Goal: Task Accomplishment & Management: Complete application form

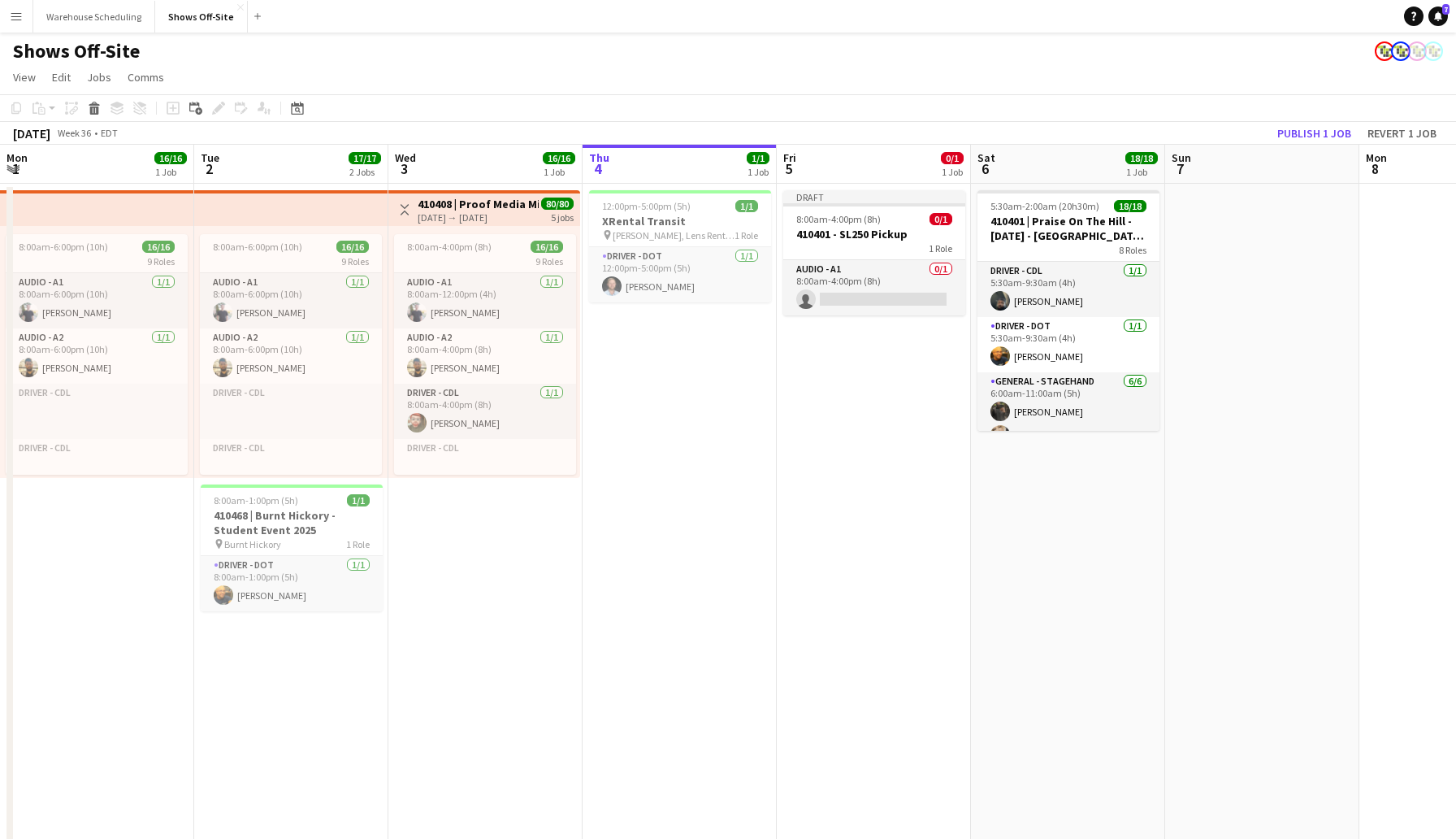
scroll to position [0, 388]
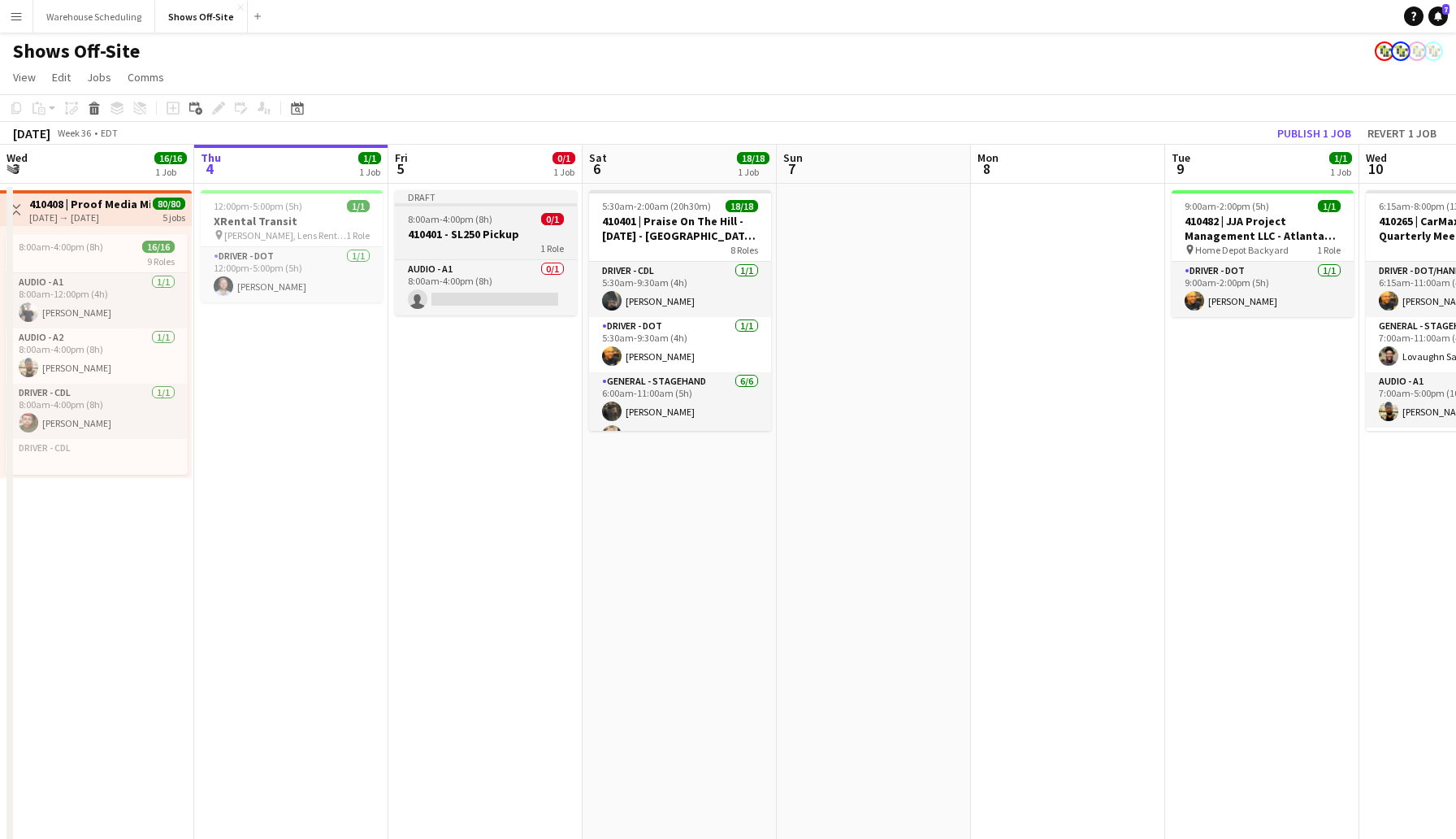
click at [495, 221] on div "8:00am-4:00pm (8h) 0/1" at bounding box center [486, 219] width 182 height 12
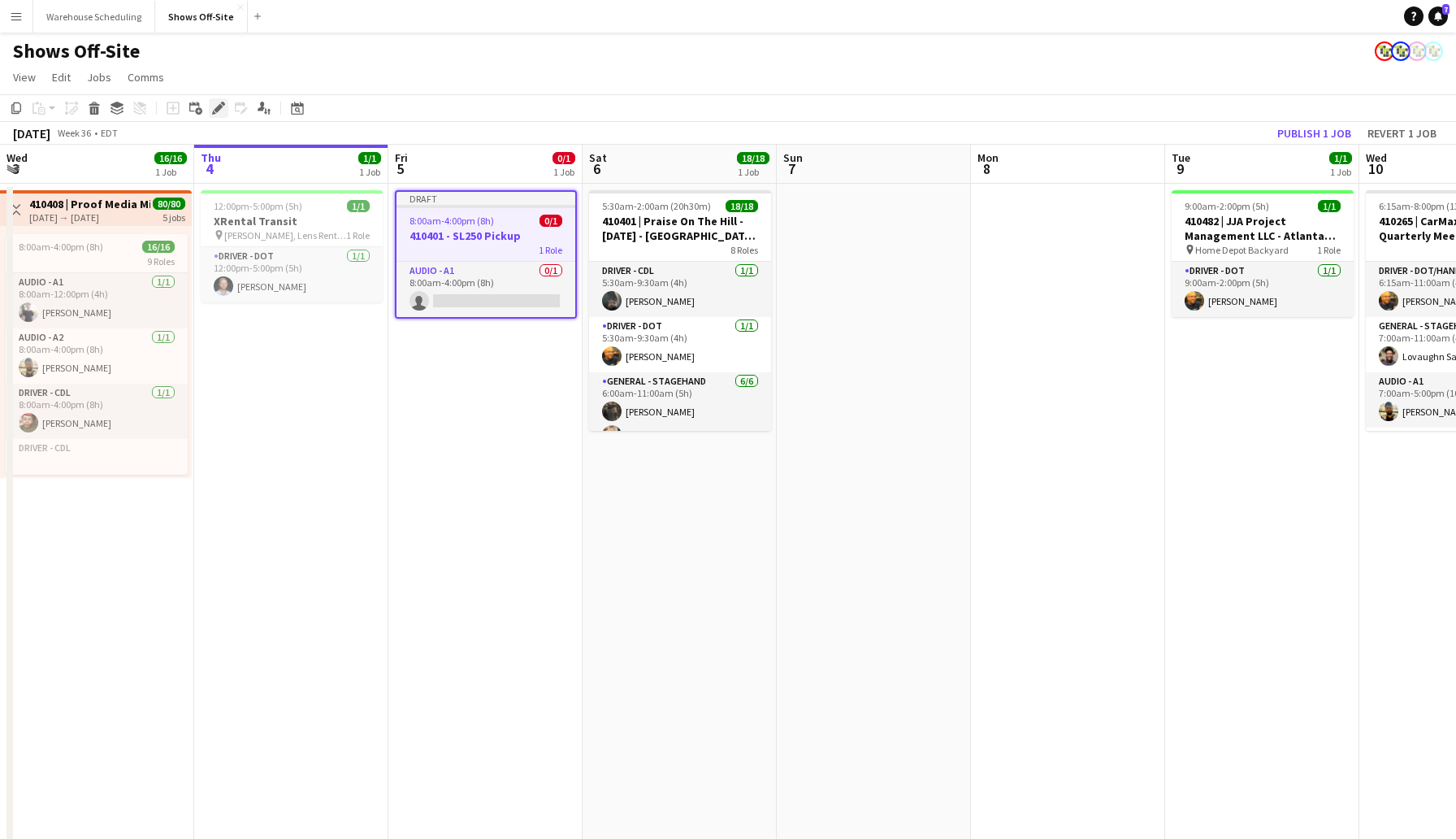
click at [221, 105] on icon at bounding box center [218, 108] width 9 height 9
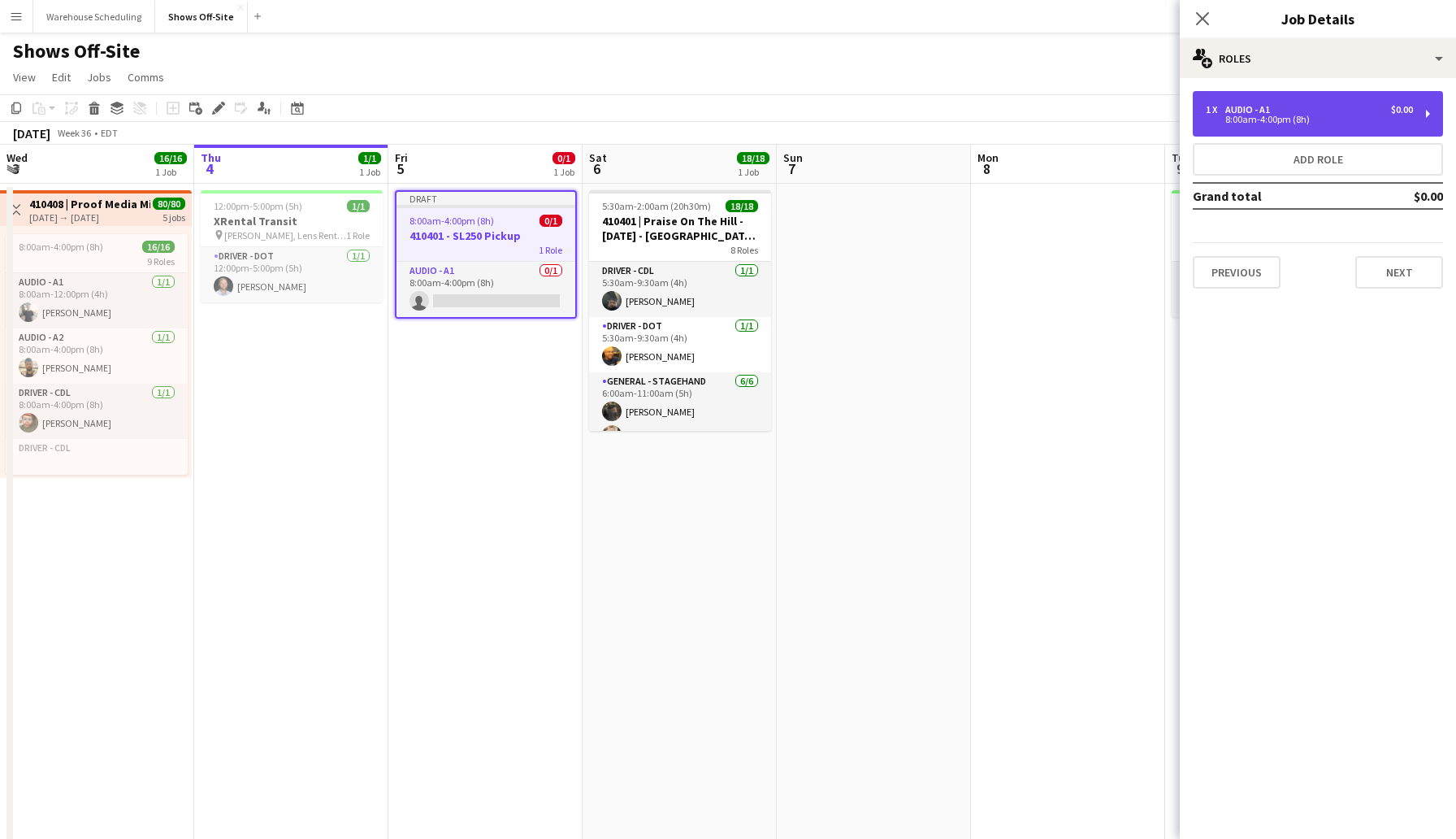
click at [1282, 105] on div "1 x Audio - A1 $0.00" at bounding box center [1309, 110] width 207 height 12
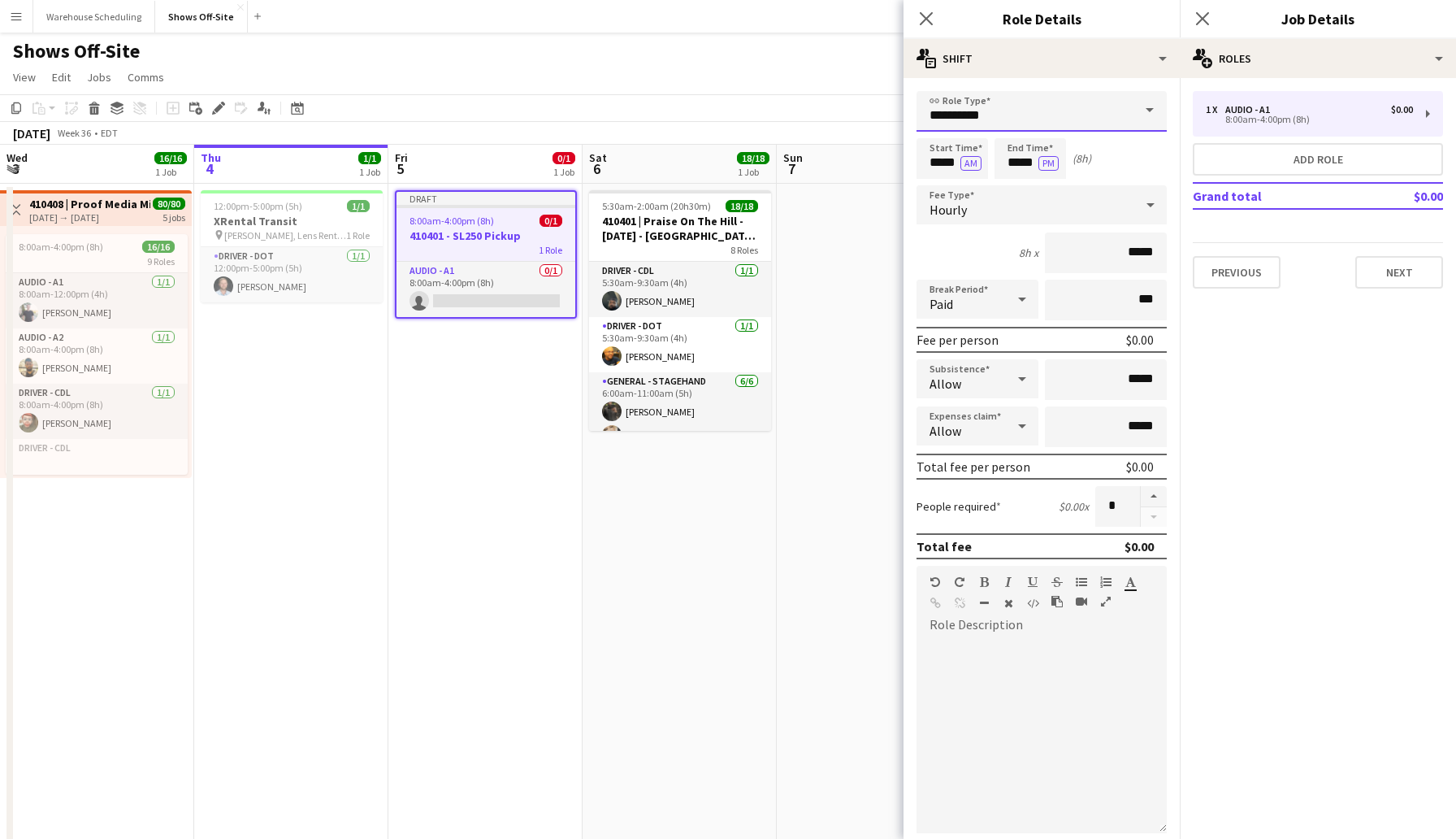
click at [1009, 122] on input "**********" at bounding box center [1041, 111] width 250 height 40
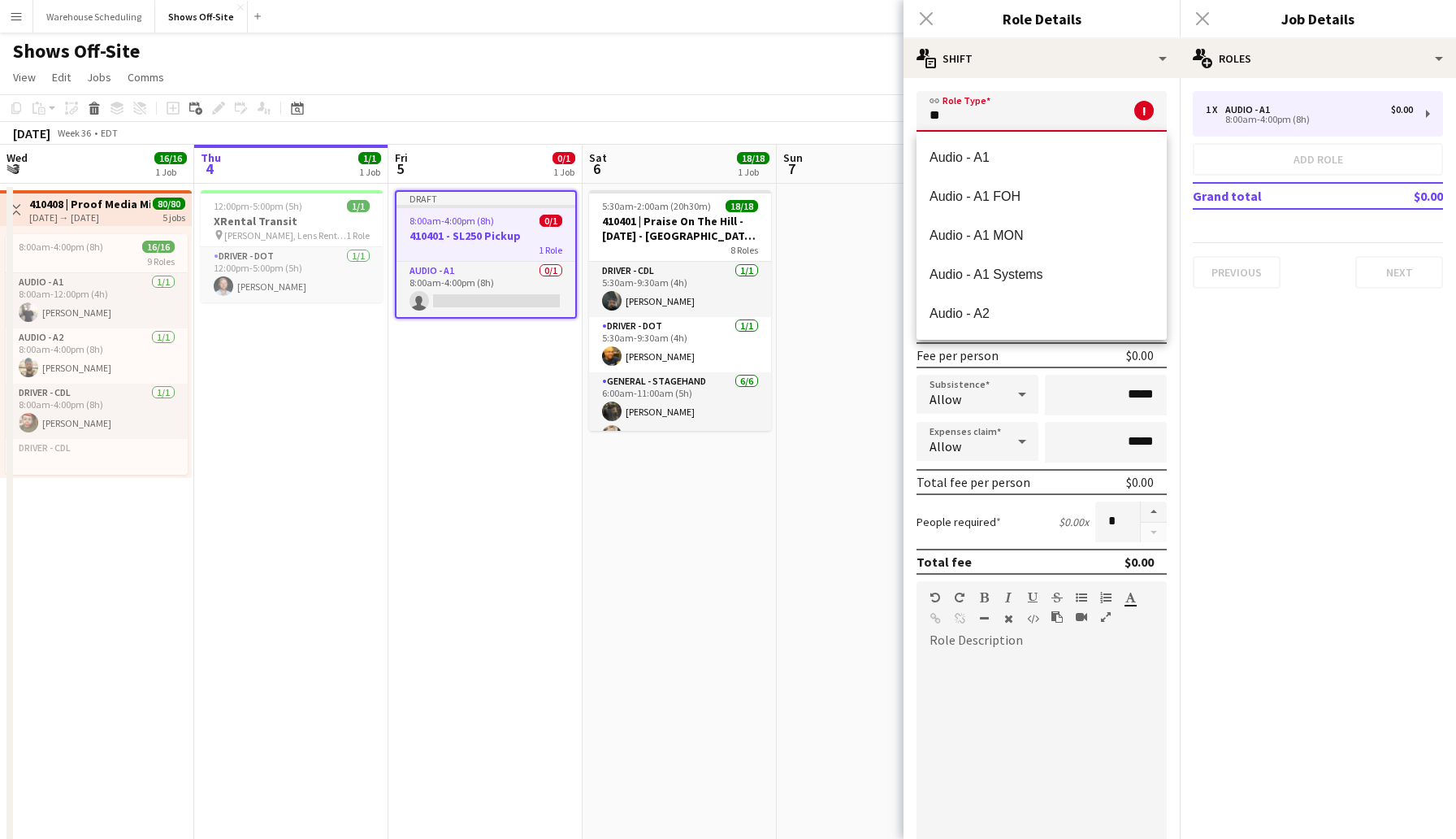
type input "*"
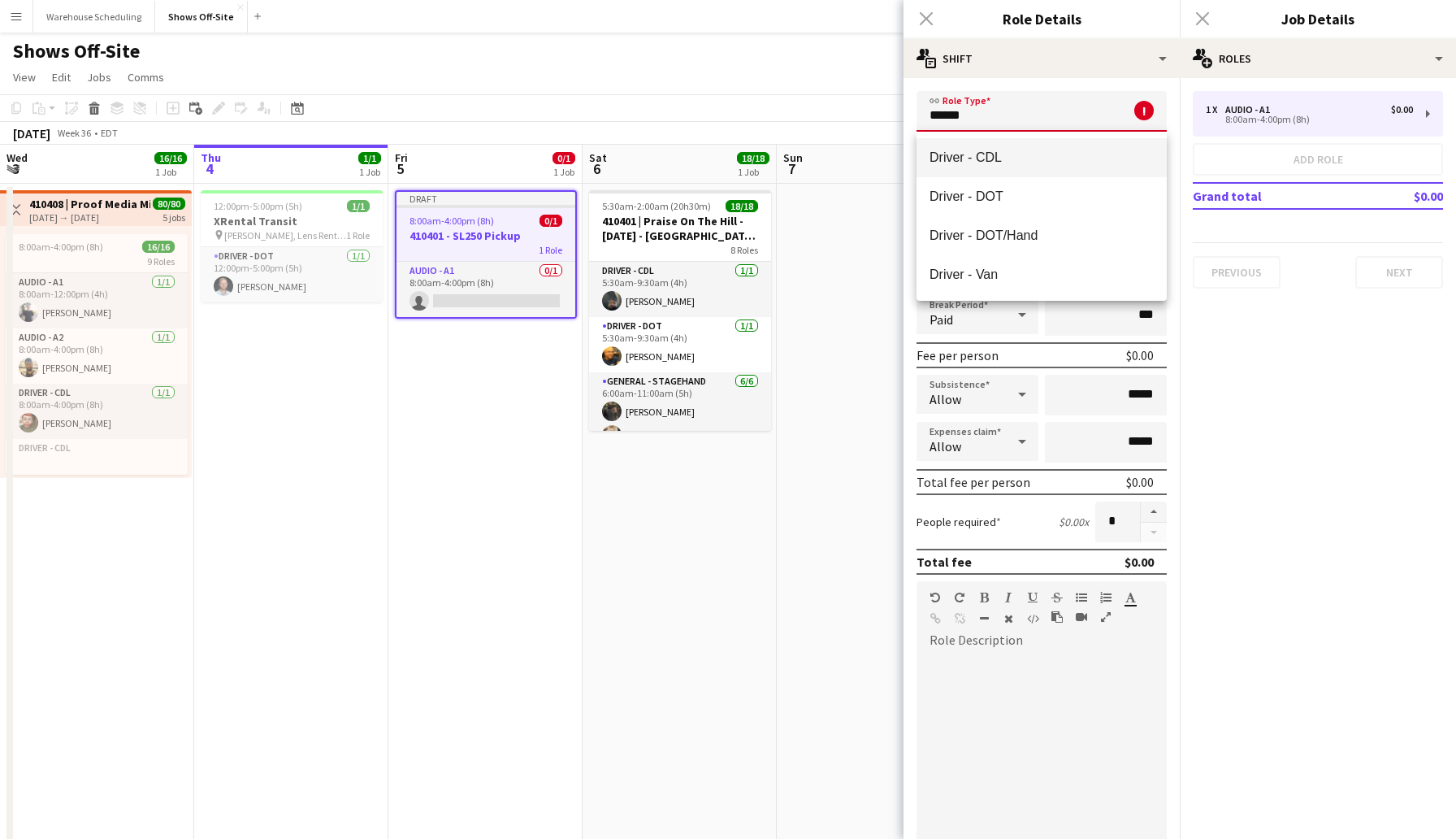
click at [1008, 160] on span "Driver - CDL" at bounding box center [1042, 157] width 224 height 15
type input "**********"
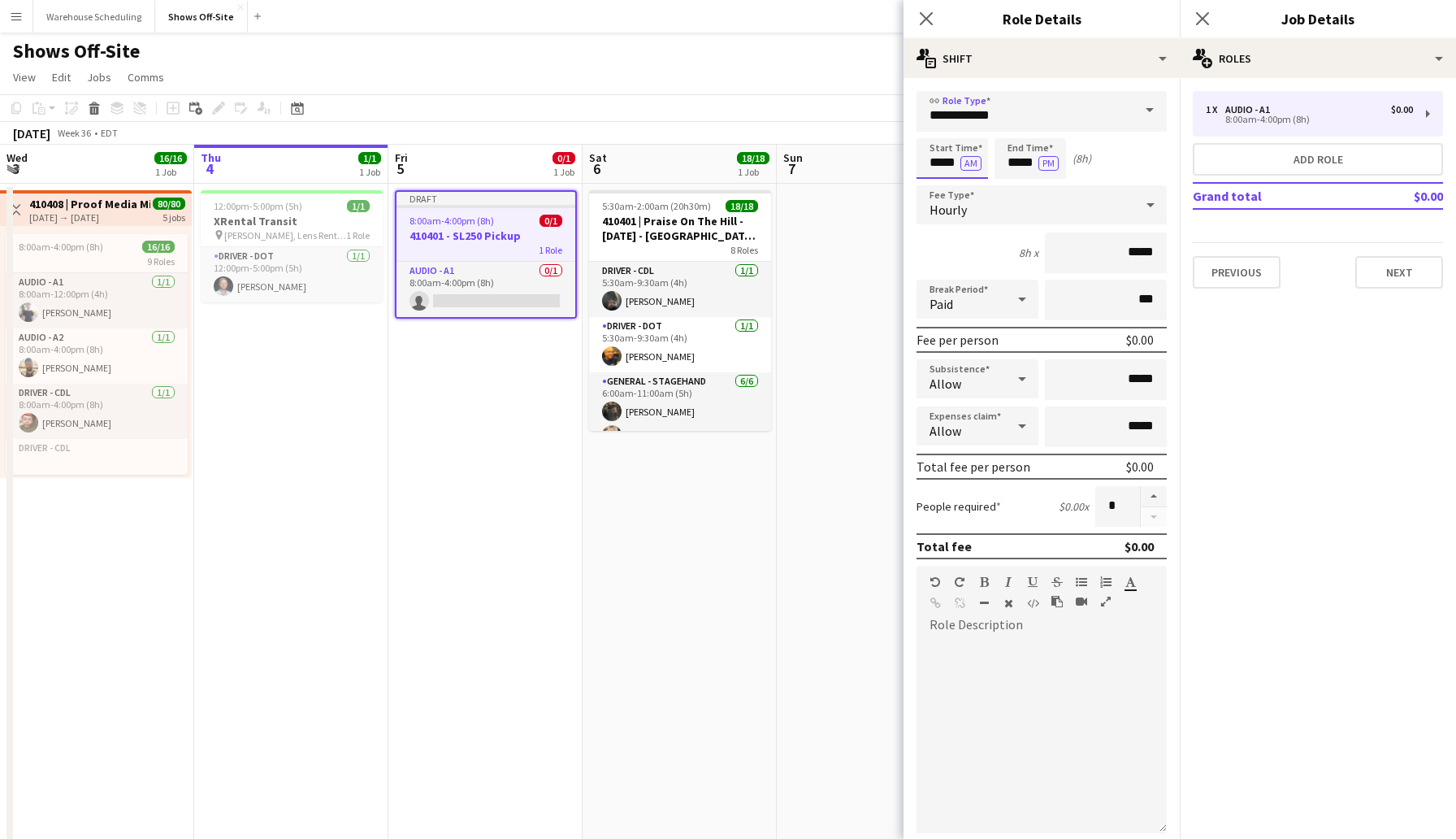
click at [950, 157] on input "*****" at bounding box center [952, 158] width 72 height 40
click at [937, 127] on div at bounding box center [936, 129] width 33 height 16
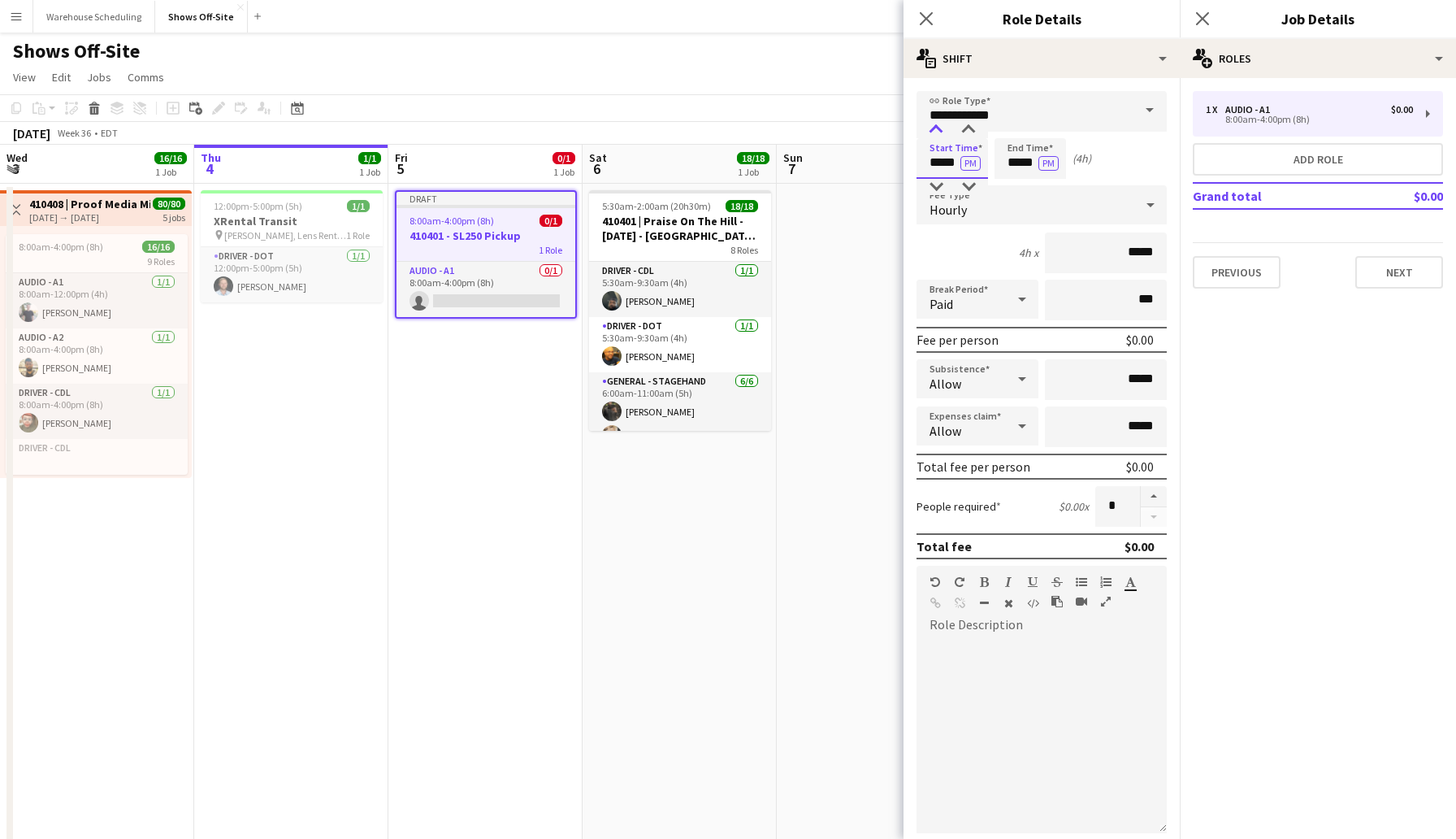
click at [937, 127] on div at bounding box center [936, 129] width 33 height 16
type input "*****"
click at [937, 127] on div at bounding box center [936, 129] width 33 height 16
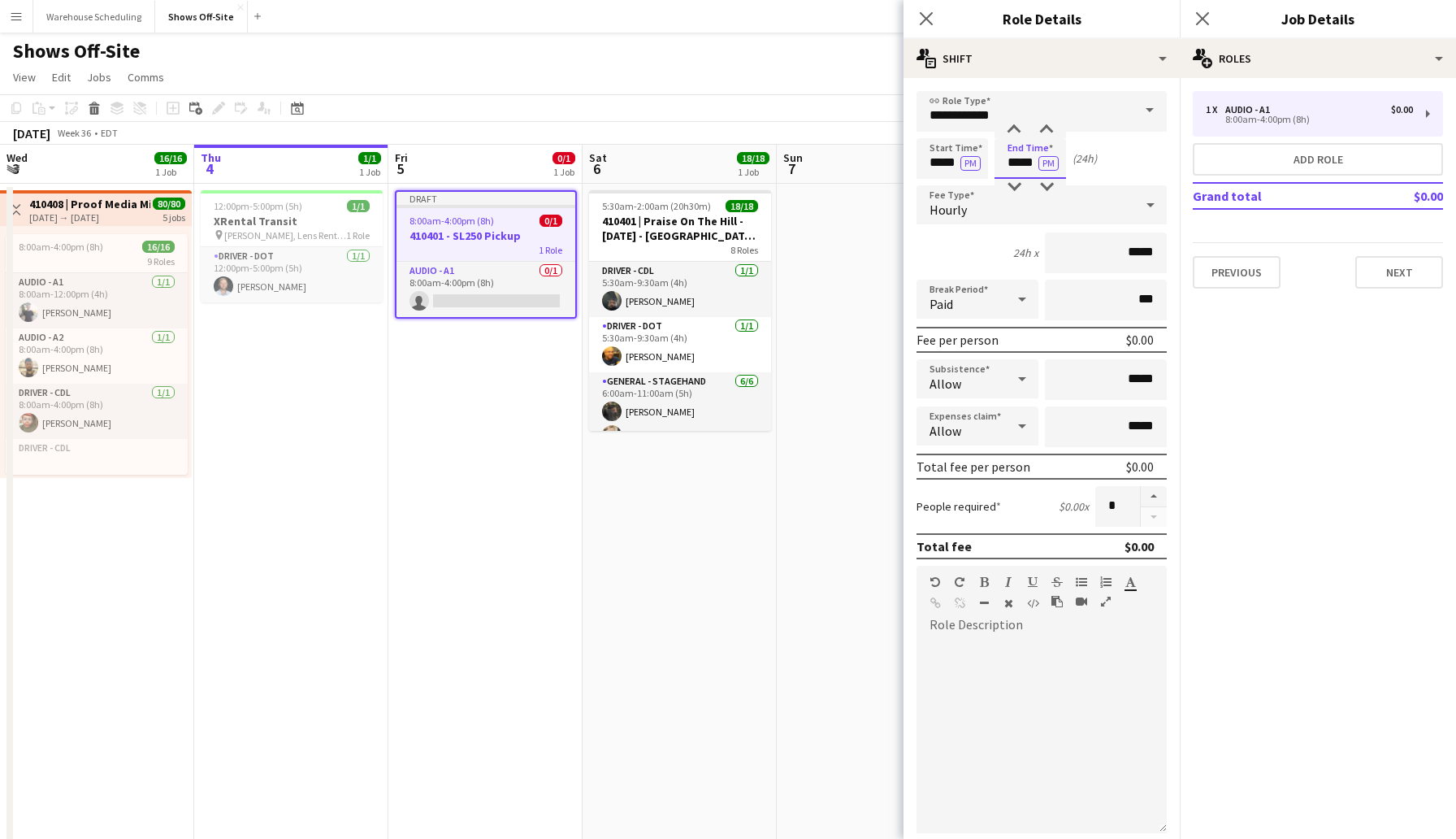
click at [1029, 165] on input "*****" at bounding box center [1030, 158] width 72 height 40
click at [1015, 126] on div at bounding box center [1014, 129] width 33 height 16
type input "*****"
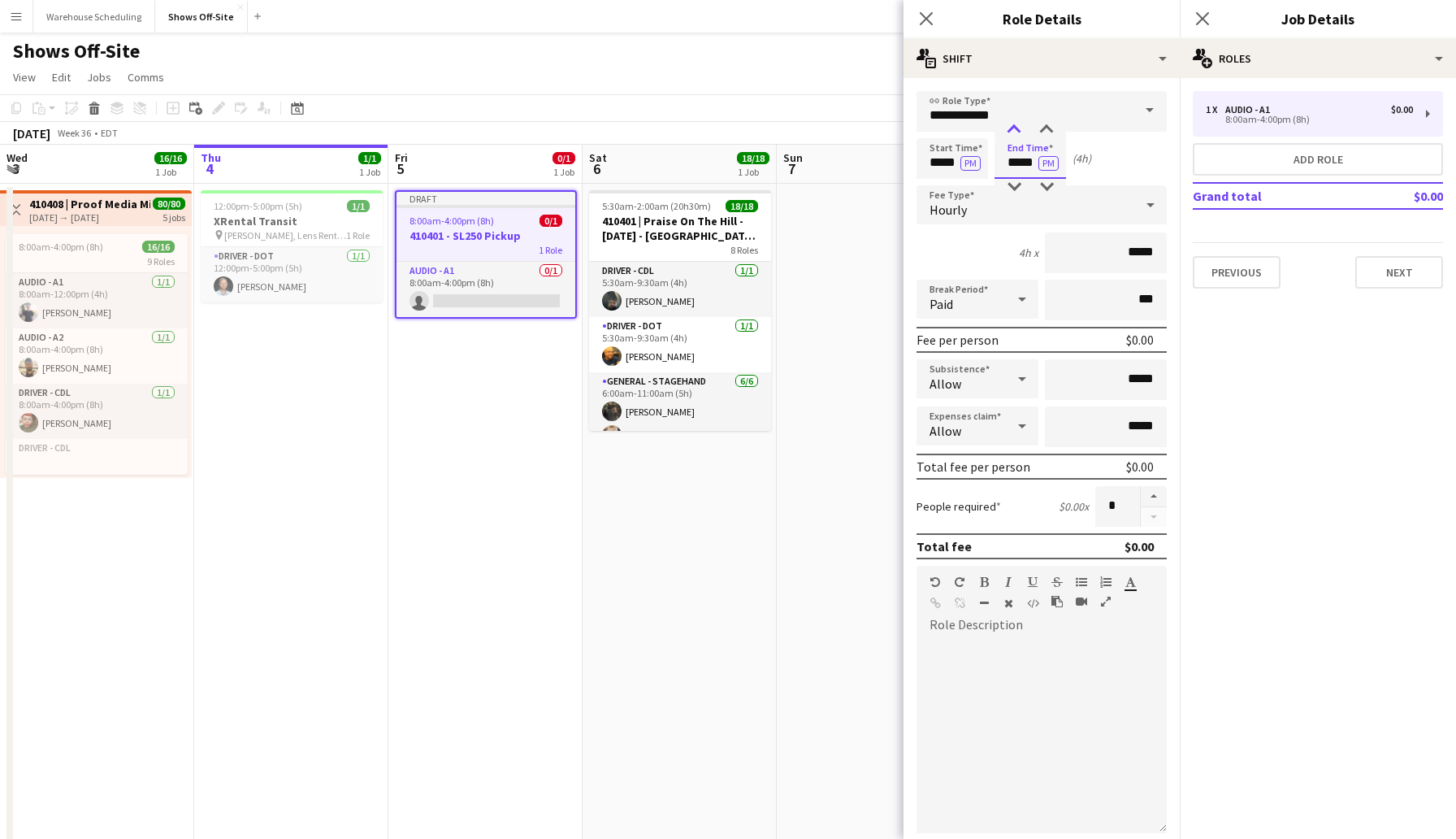
click at [1015, 126] on div at bounding box center [1014, 129] width 33 height 16
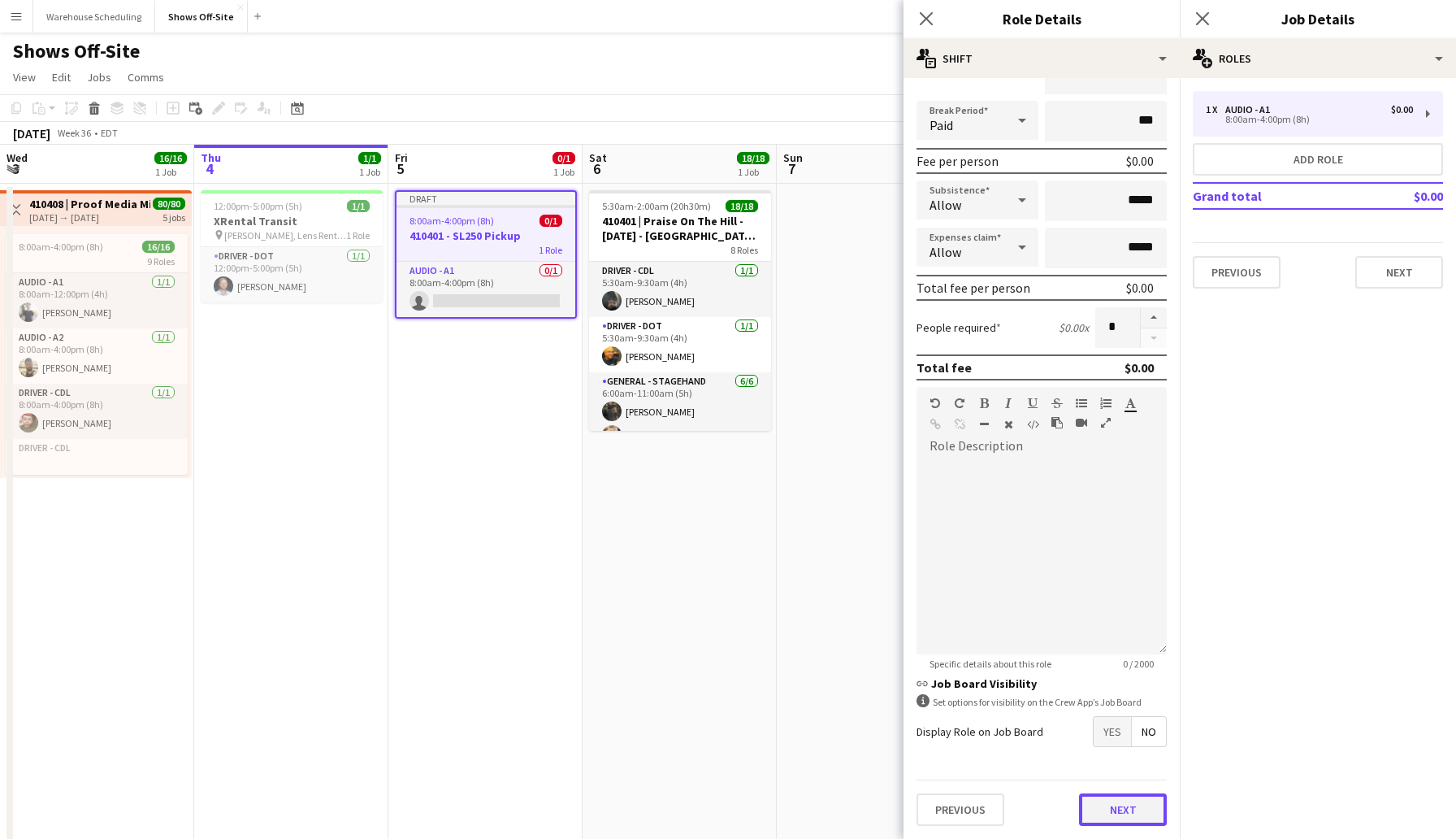
click at [1116, 820] on button "Next" at bounding box center [1123, 809] width 88 height 33
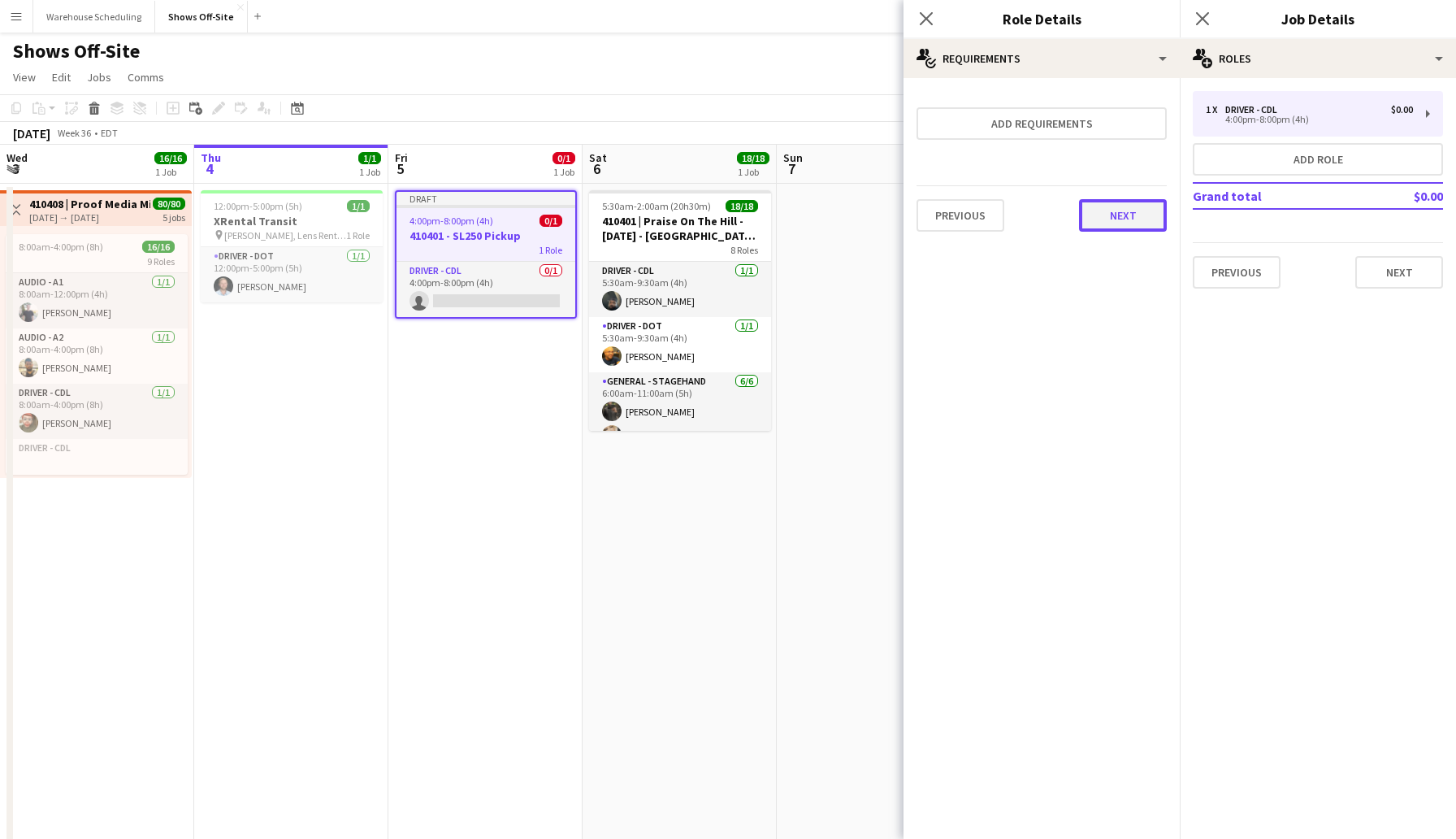
click at [1135, 211] on button "Next" at bounding box center [1123, 216] width 88 height 33
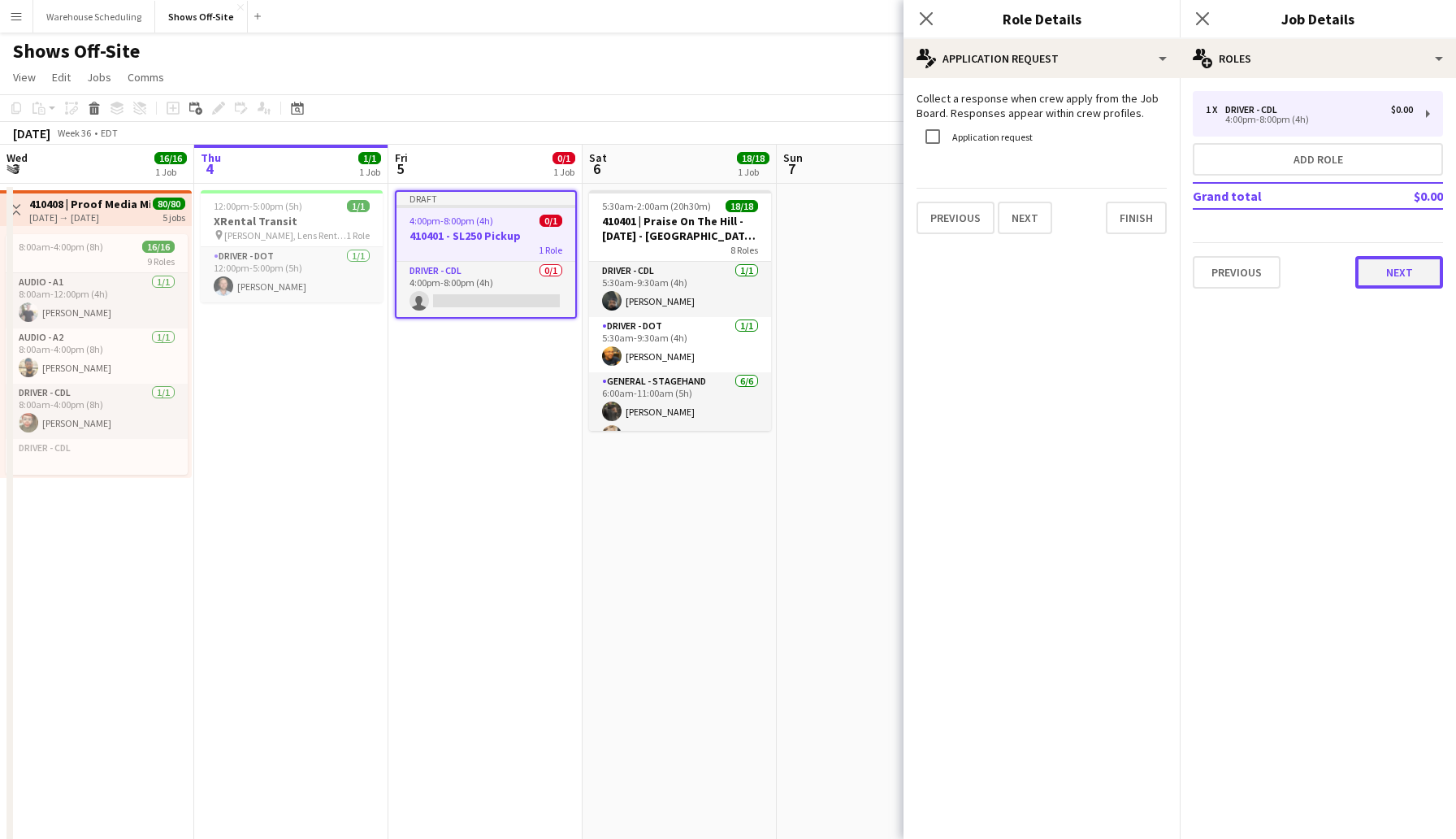
click at [1364, 274] on button "Next" at bounding box center [1399, 272] width 88 height 33
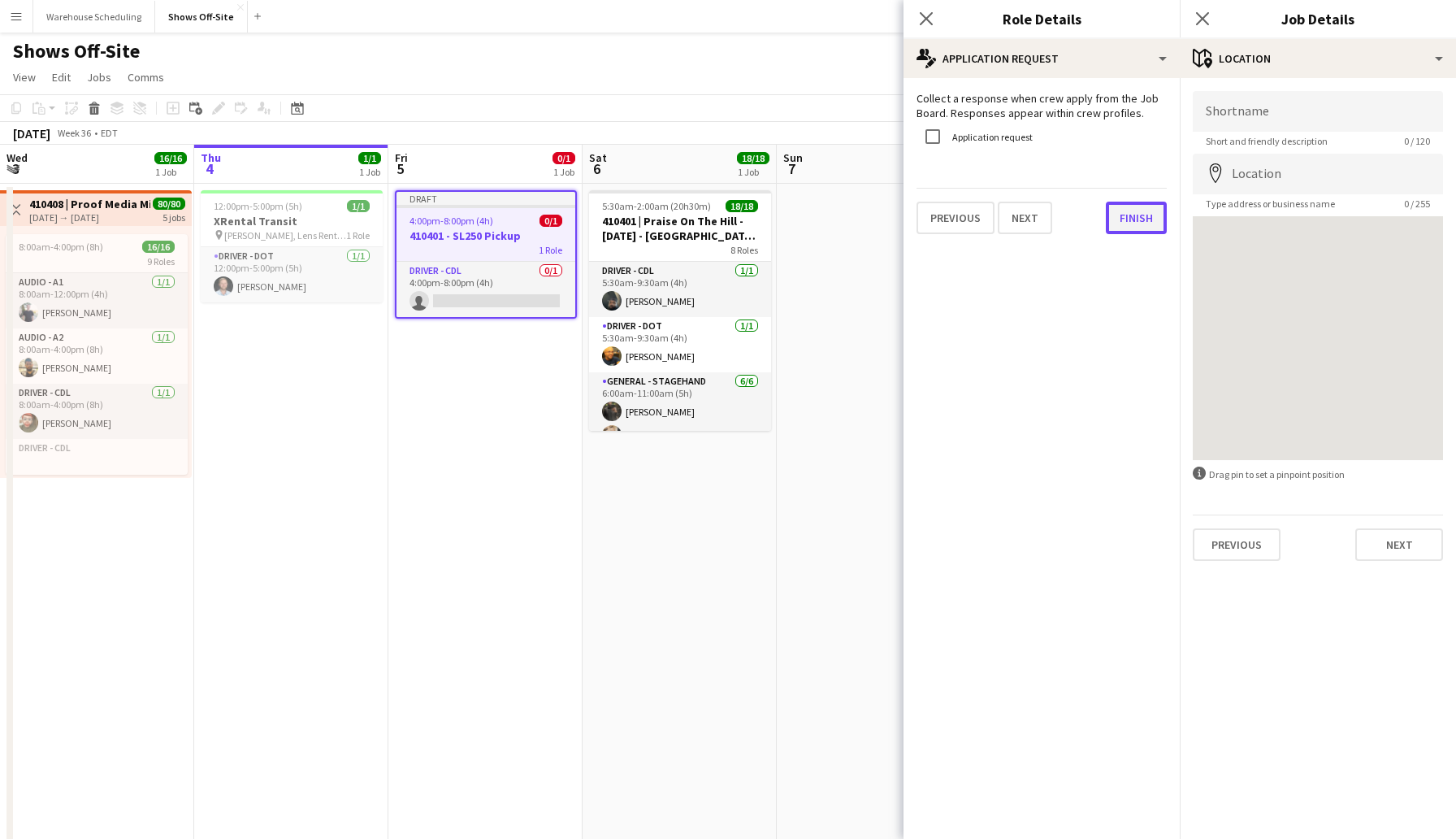
click at [1119, 221] on button "Finish" at bounding box center [1137, 218] width 61 height 33
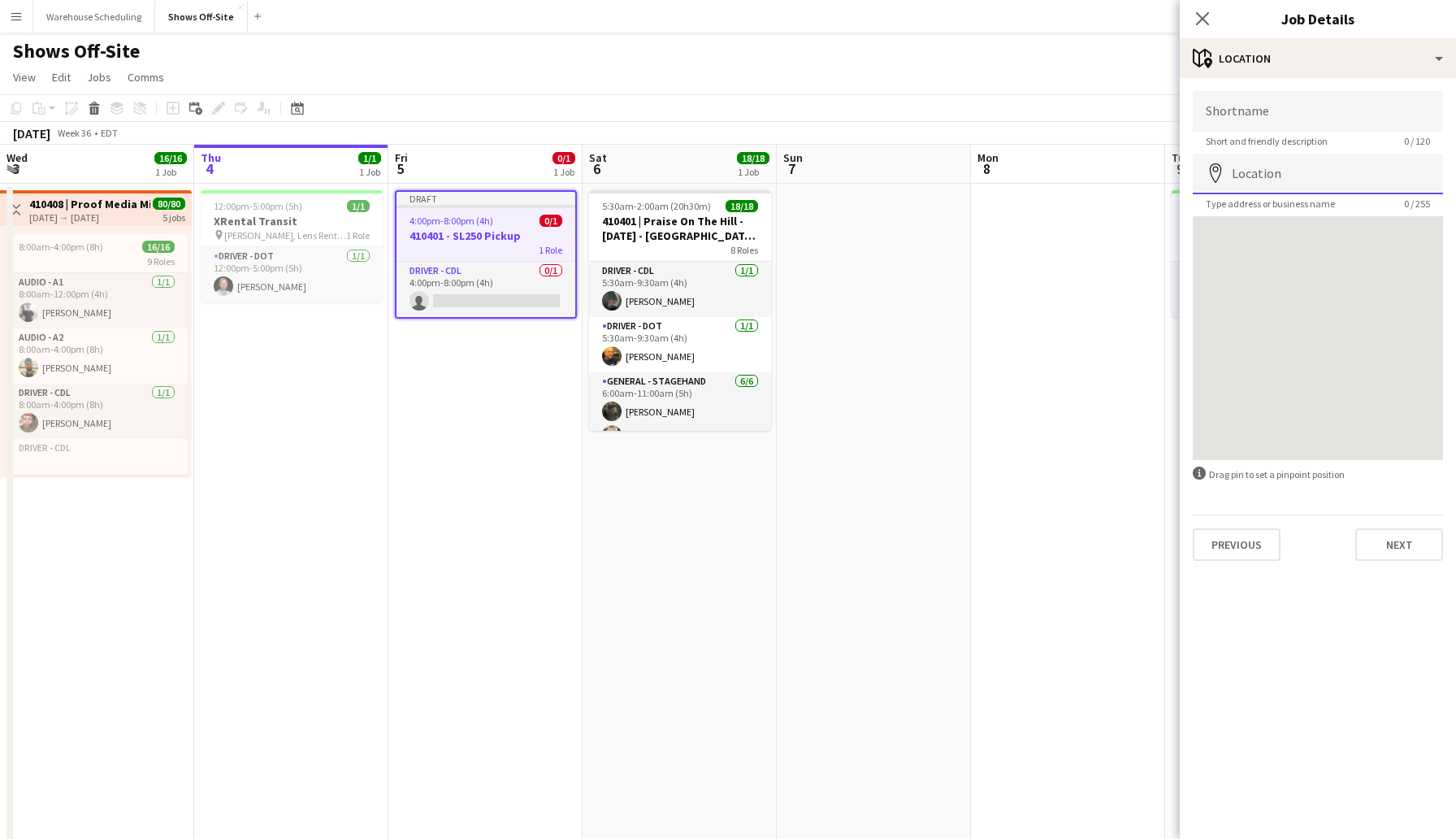
click at [1278, 168] on input "Location" at bounding box center [1318, 174] width 250 height 40
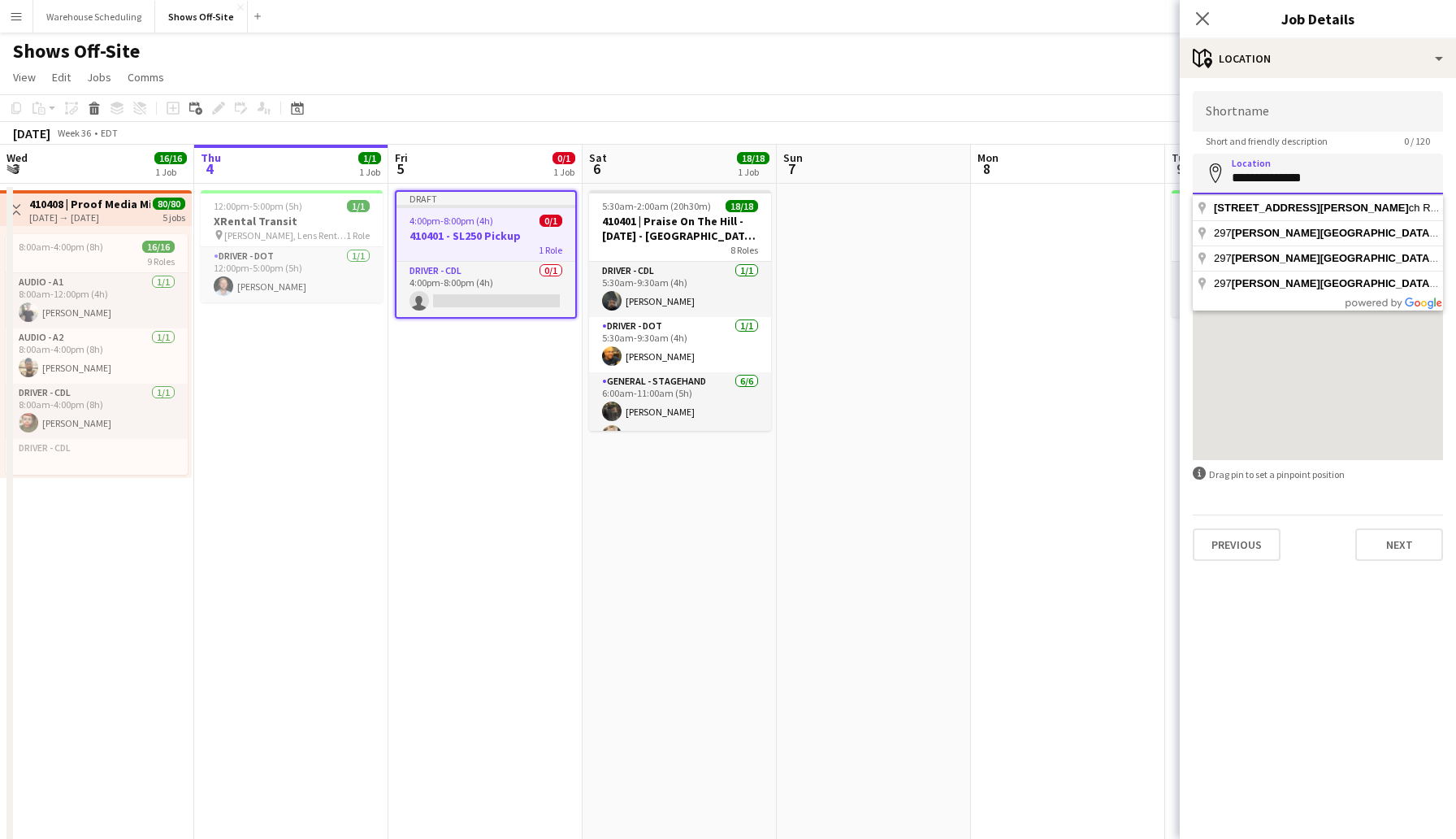
type input "**********"
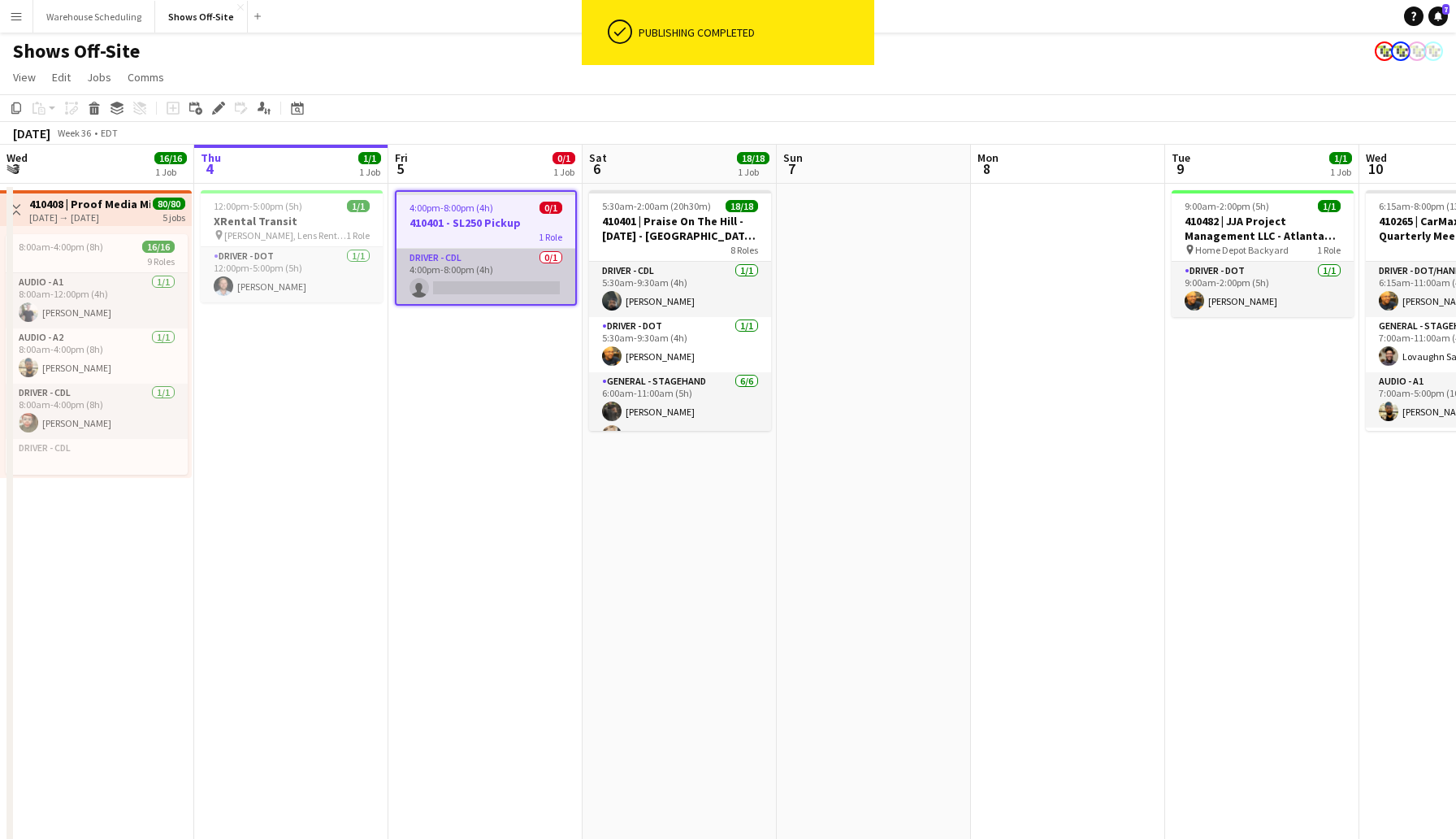
click at [487, 286] on app-card-role "Driver - CDL 0/1 4:00pm-8:00pm (4h) single-neutral-actions" at bounding box center [486, 276] width 179 height 56
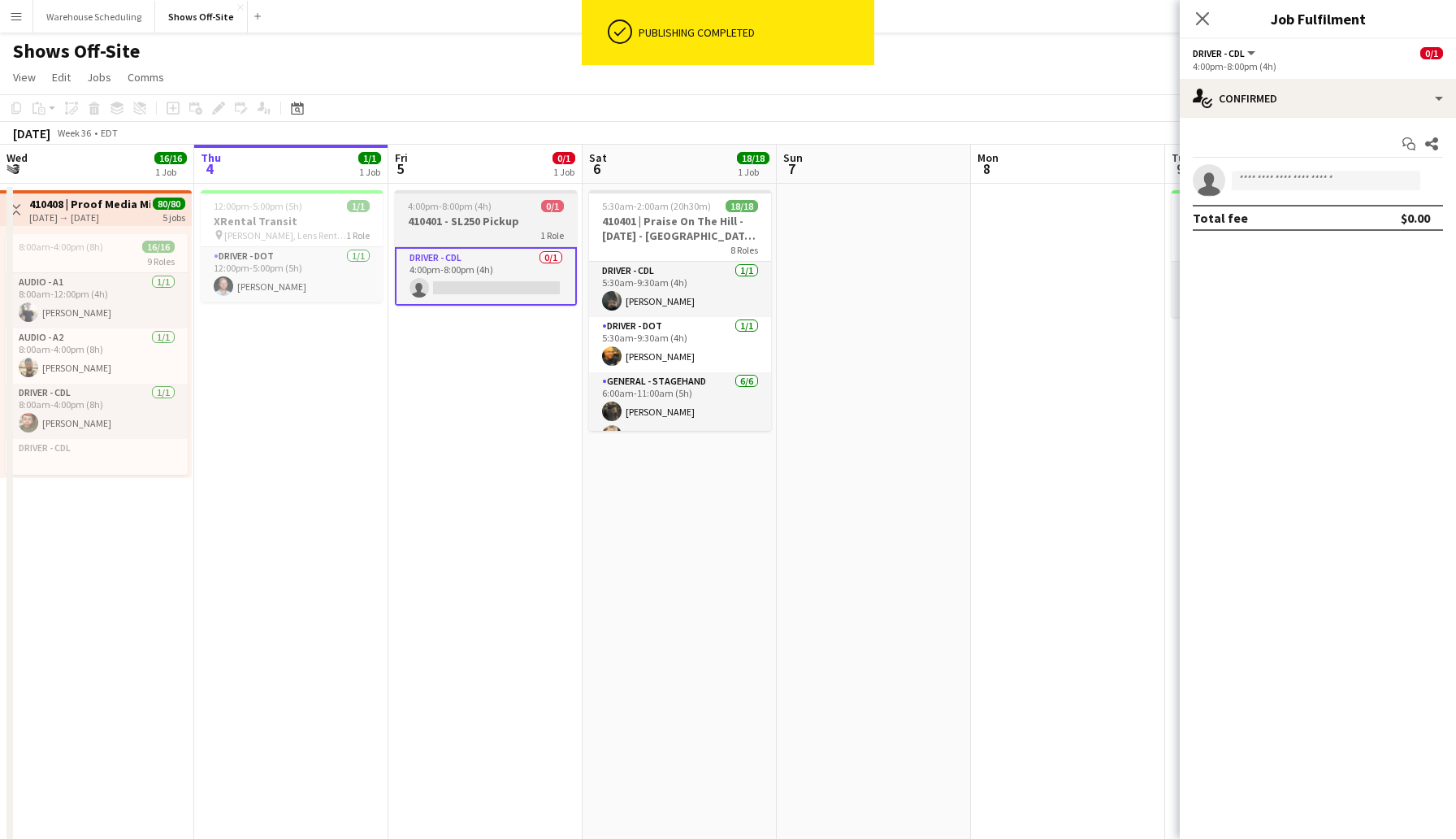
click at [490, 228] on div "1 Role" at bounding box center [486, 235] width 182 height 13
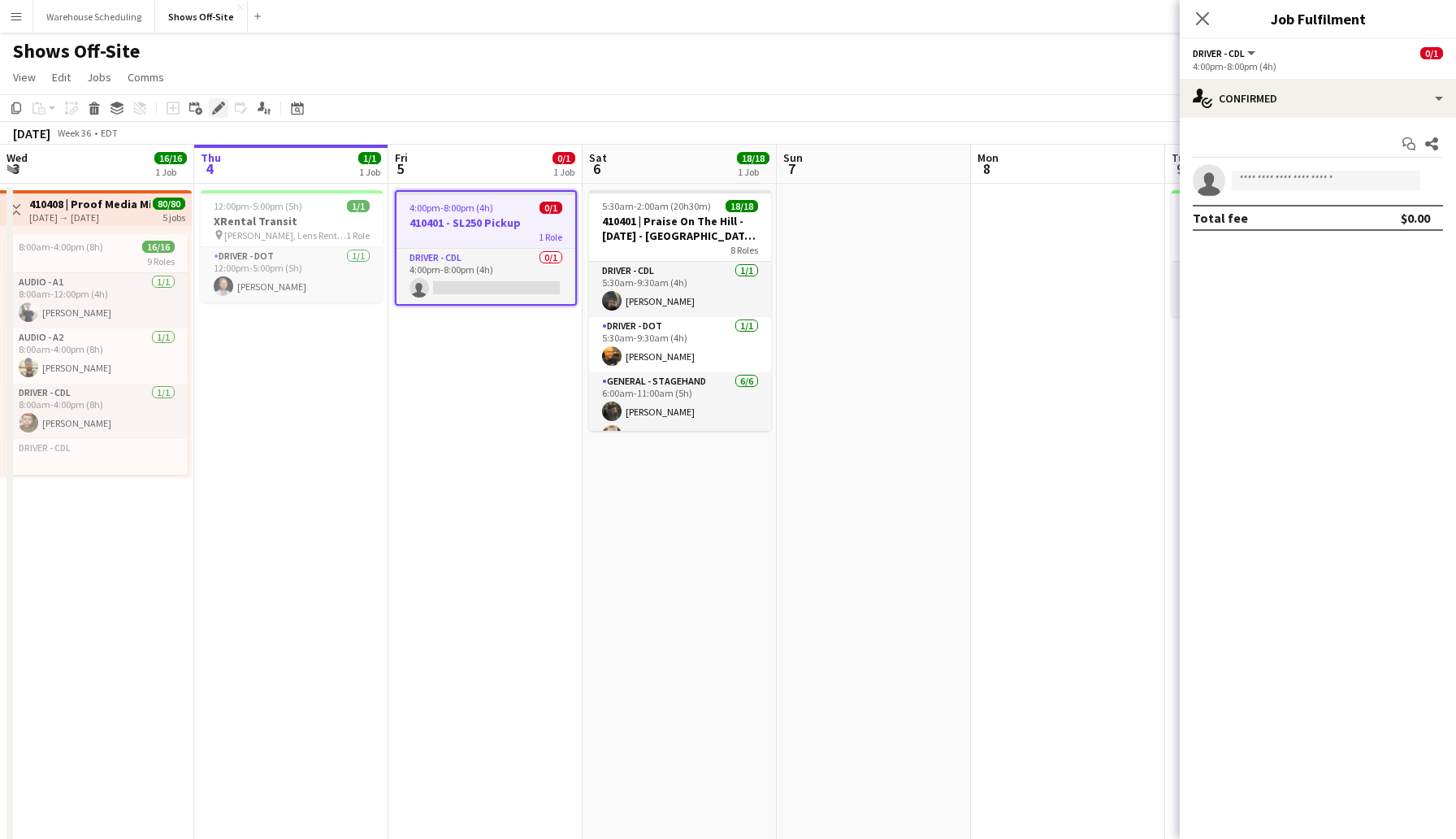
click at [216, 105] on icon "Edit" at bounding box center [219, 108] width 13 height 13
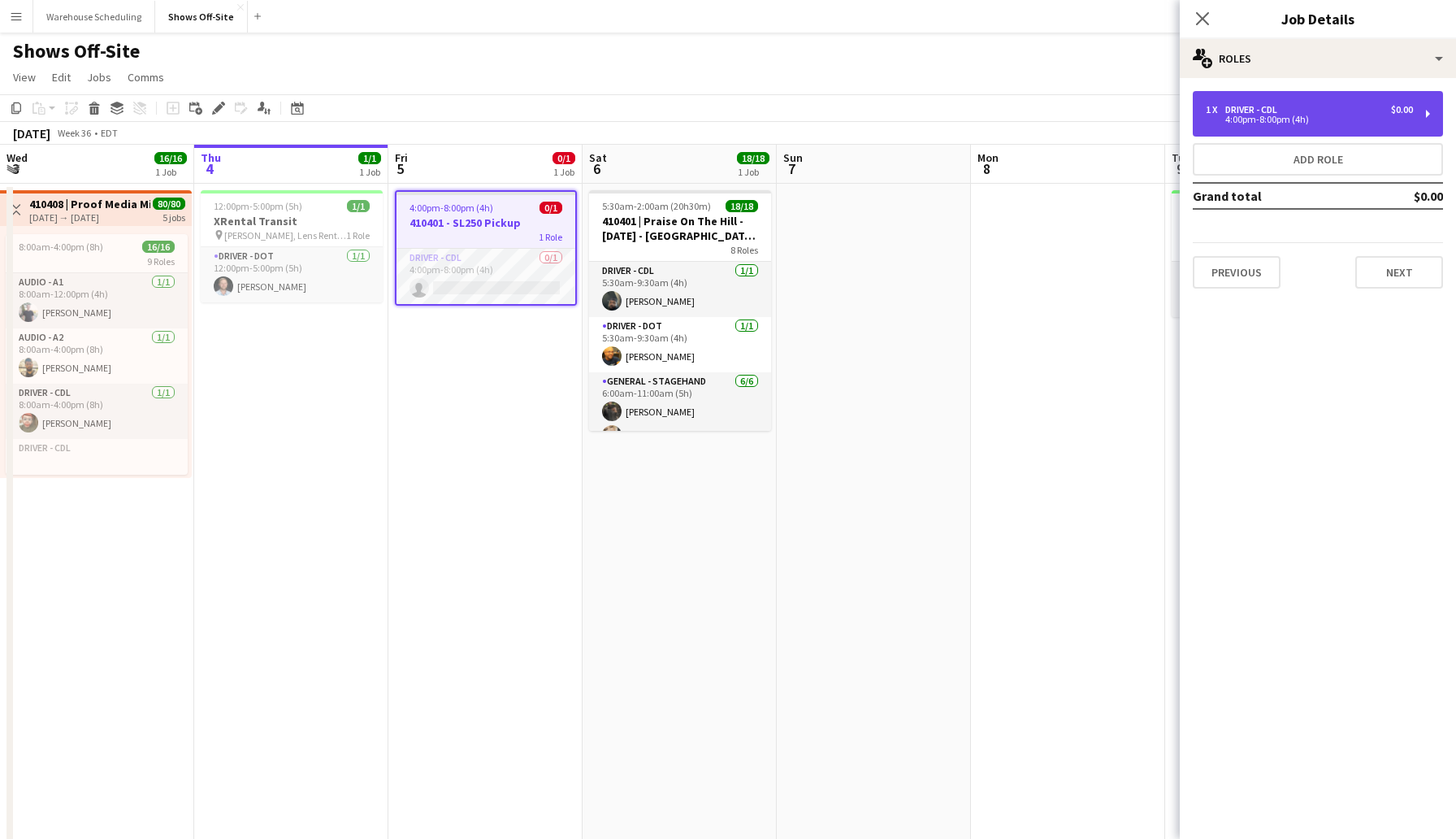
click at [1286, 105] on div "1 x Driver - CDL $0.00" at bounding box center [1309, 110] width 207 height 12
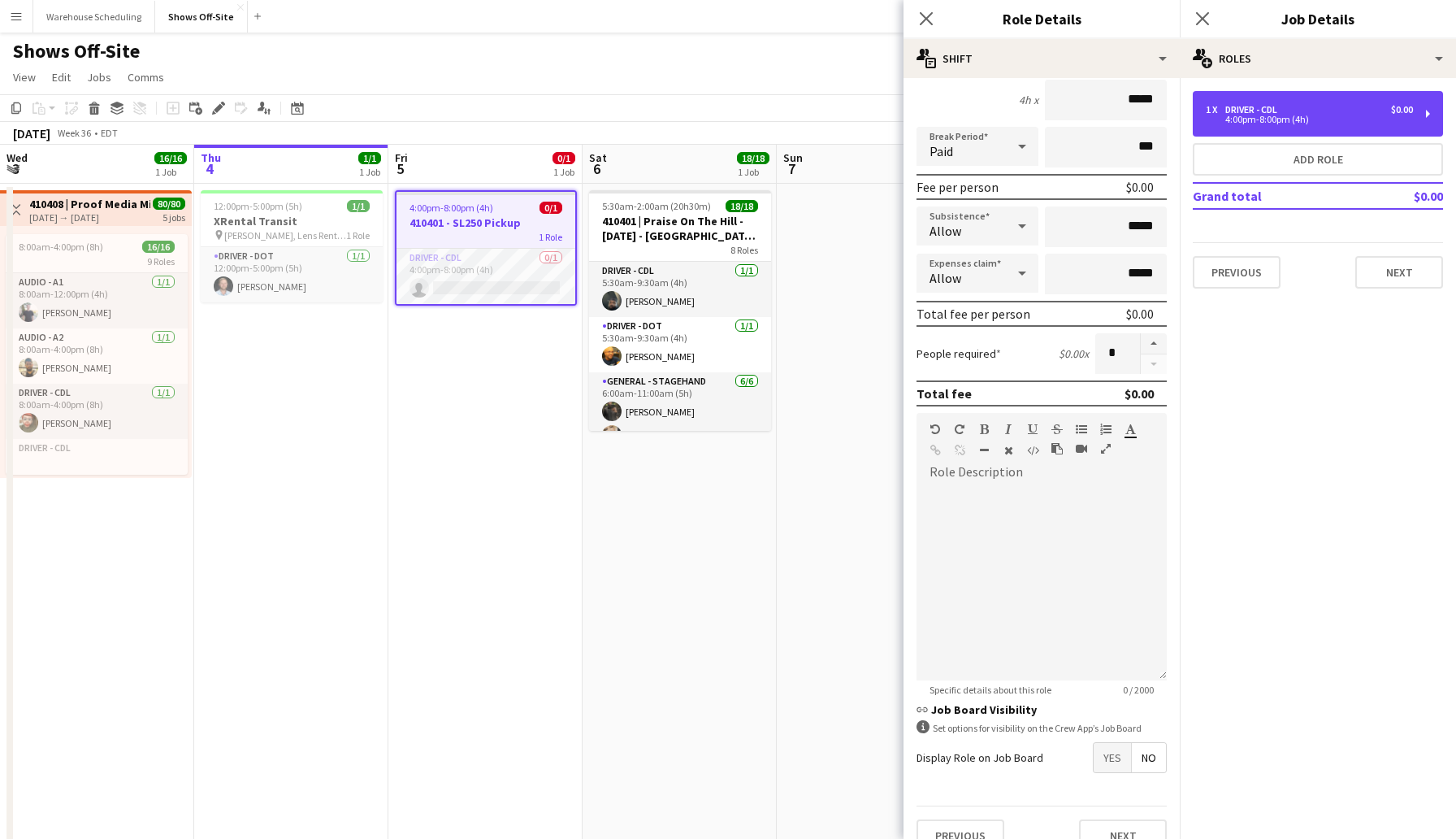
scroll to position [179, 0]
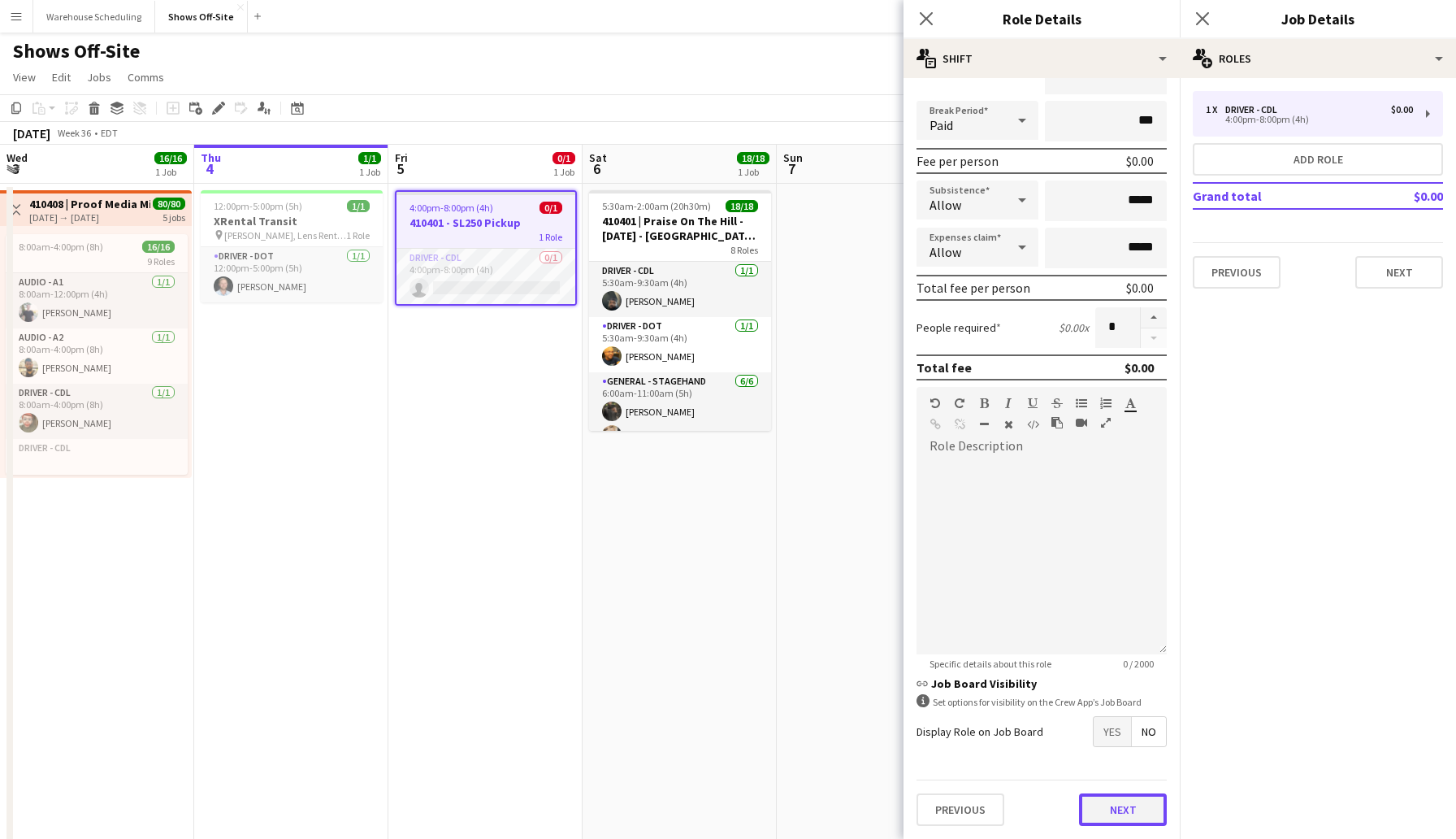
click at [1128, 813] on button "Next" at bounding box center [1123, 809] width 88 height 33
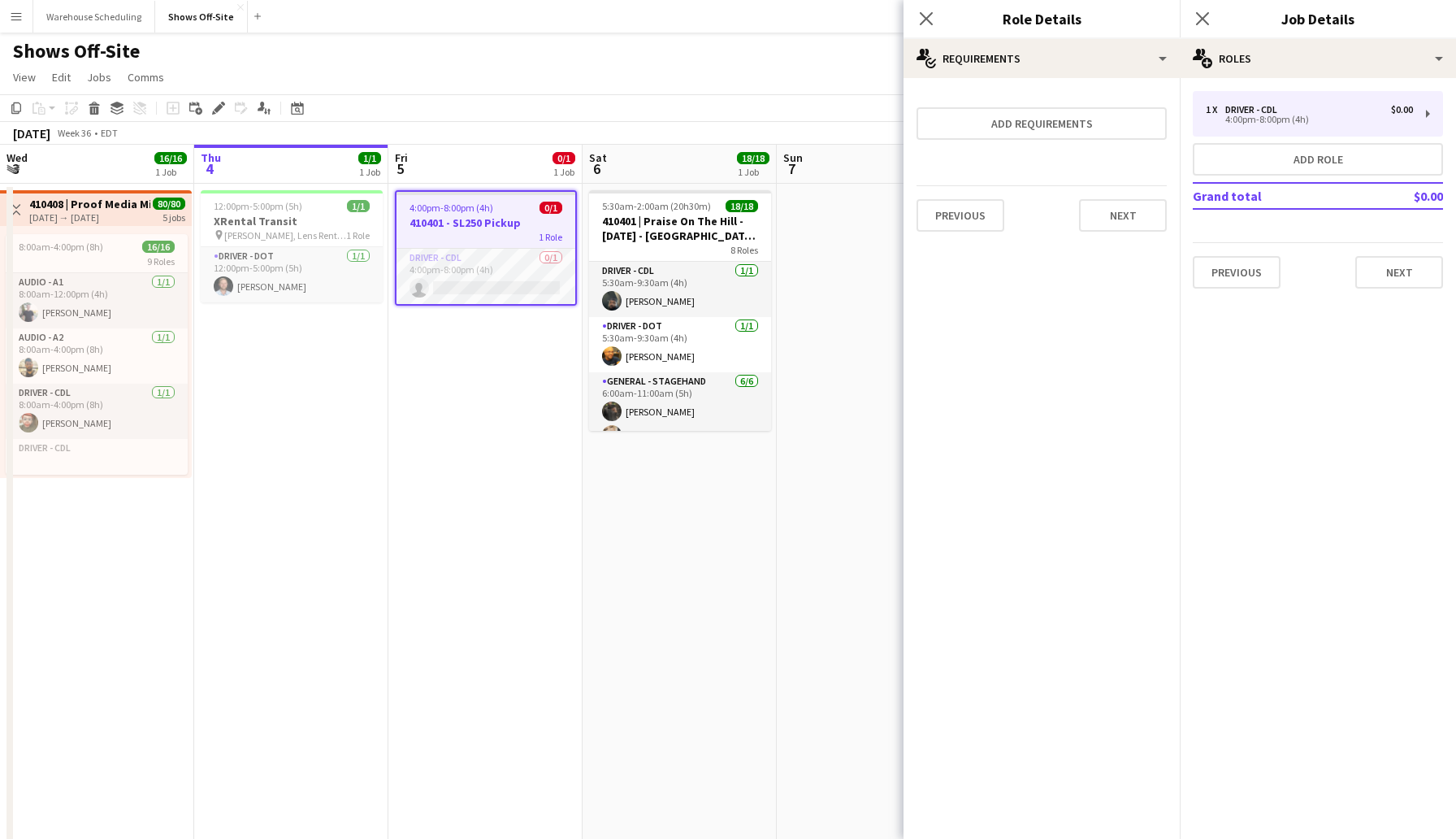
scroll to position [0, 0]
click at [1117, 221] on button "Next" at bounding box center [1123, 216] width 88 height 33
click at [1132, 212] on button "Finish" at bounding box center [1137, 218] width 61 height 33
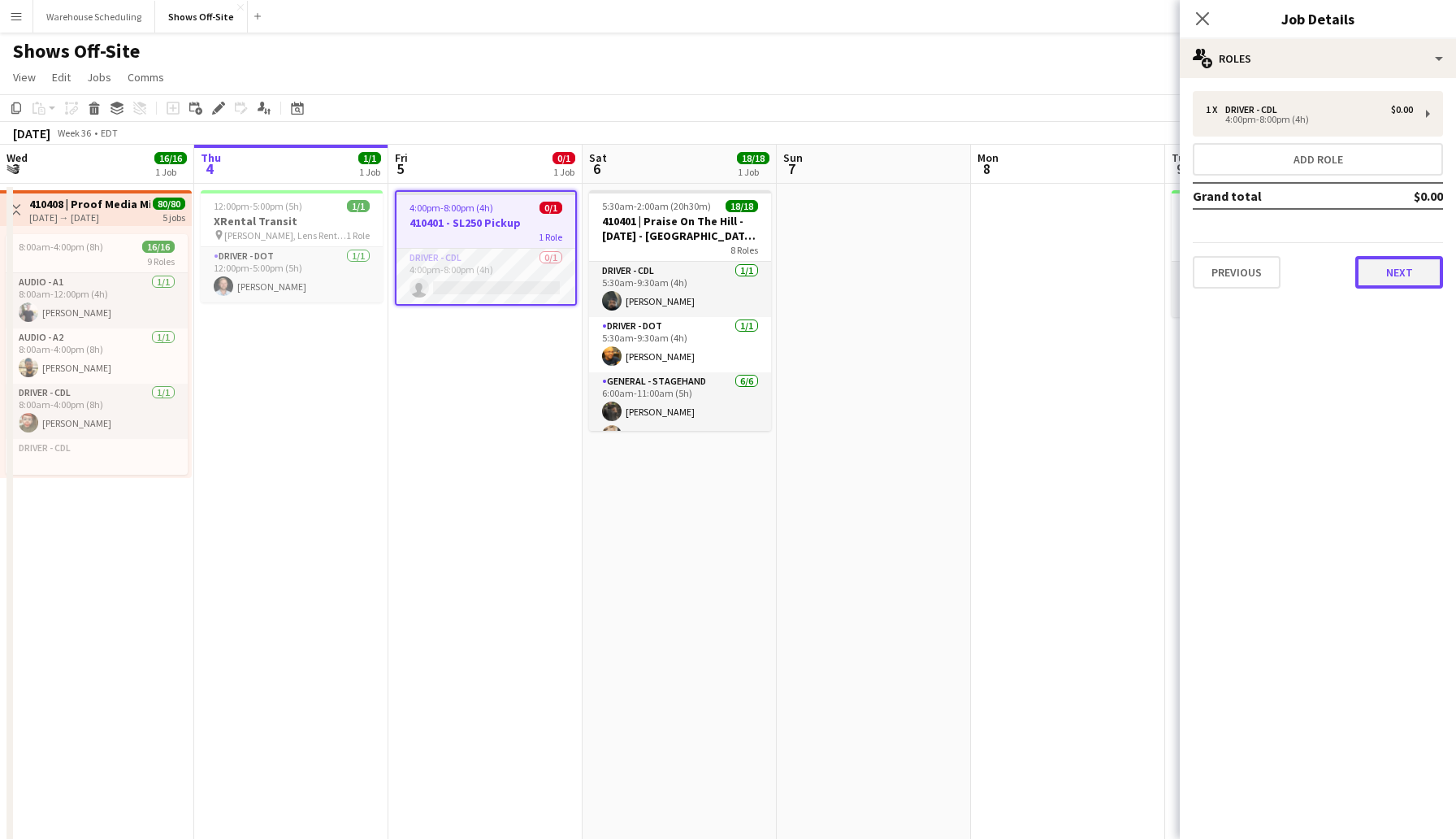
click at [1381, 275] on button "Next" at bounding box center [1399, 272] width 88 height 33
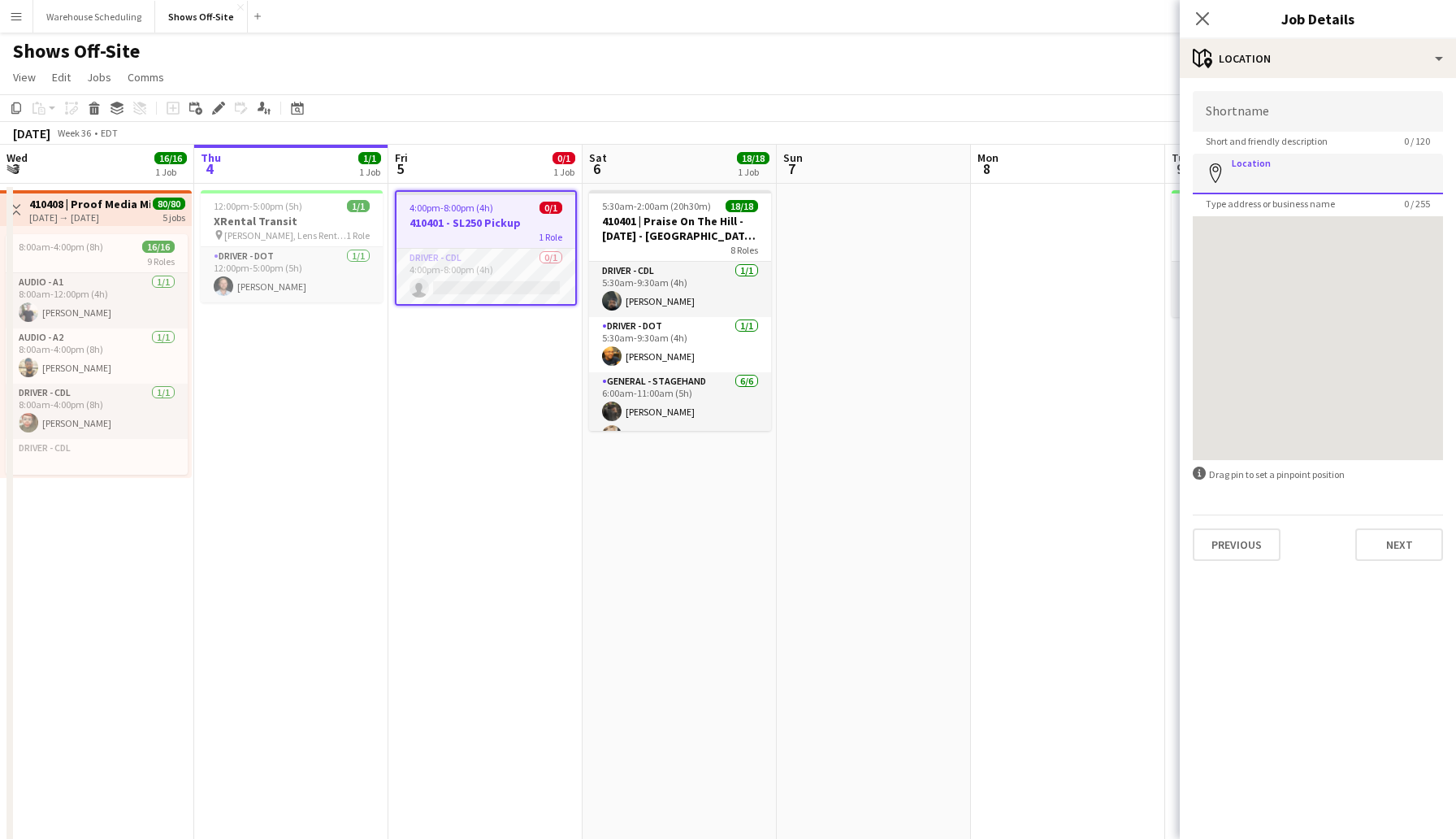
click at [1303, 183] on input "Location" at bounding box center [1318, 174] width 250 height 40
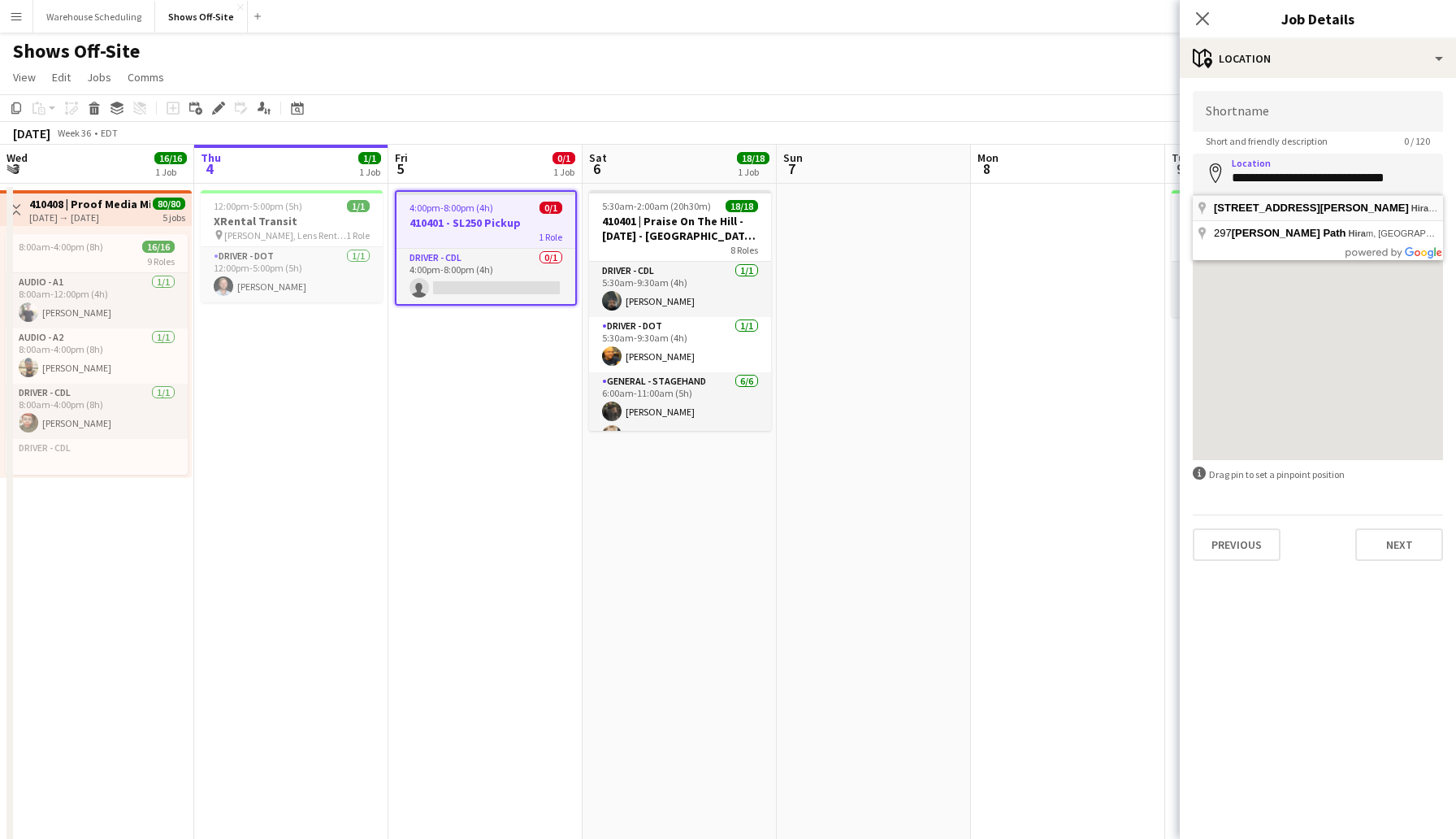
type input "**********"
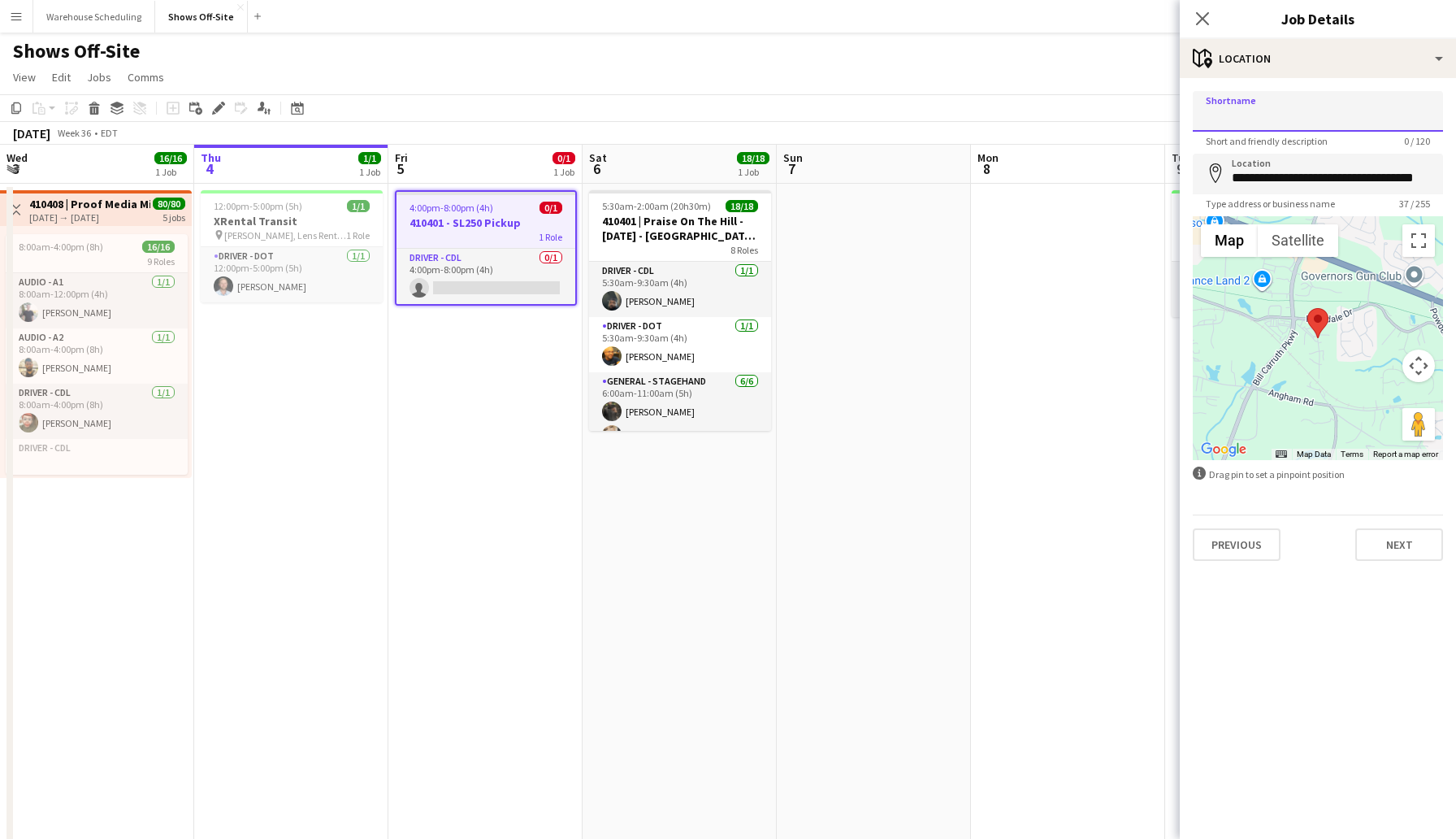
click at [1284, 110] on input "Shortname" at bounding box center [1318, 111] width 250 height 40
type input "**********"
click at [1405, 549] on button "Next" at bounding box center [1399, 545] width 88 height 33
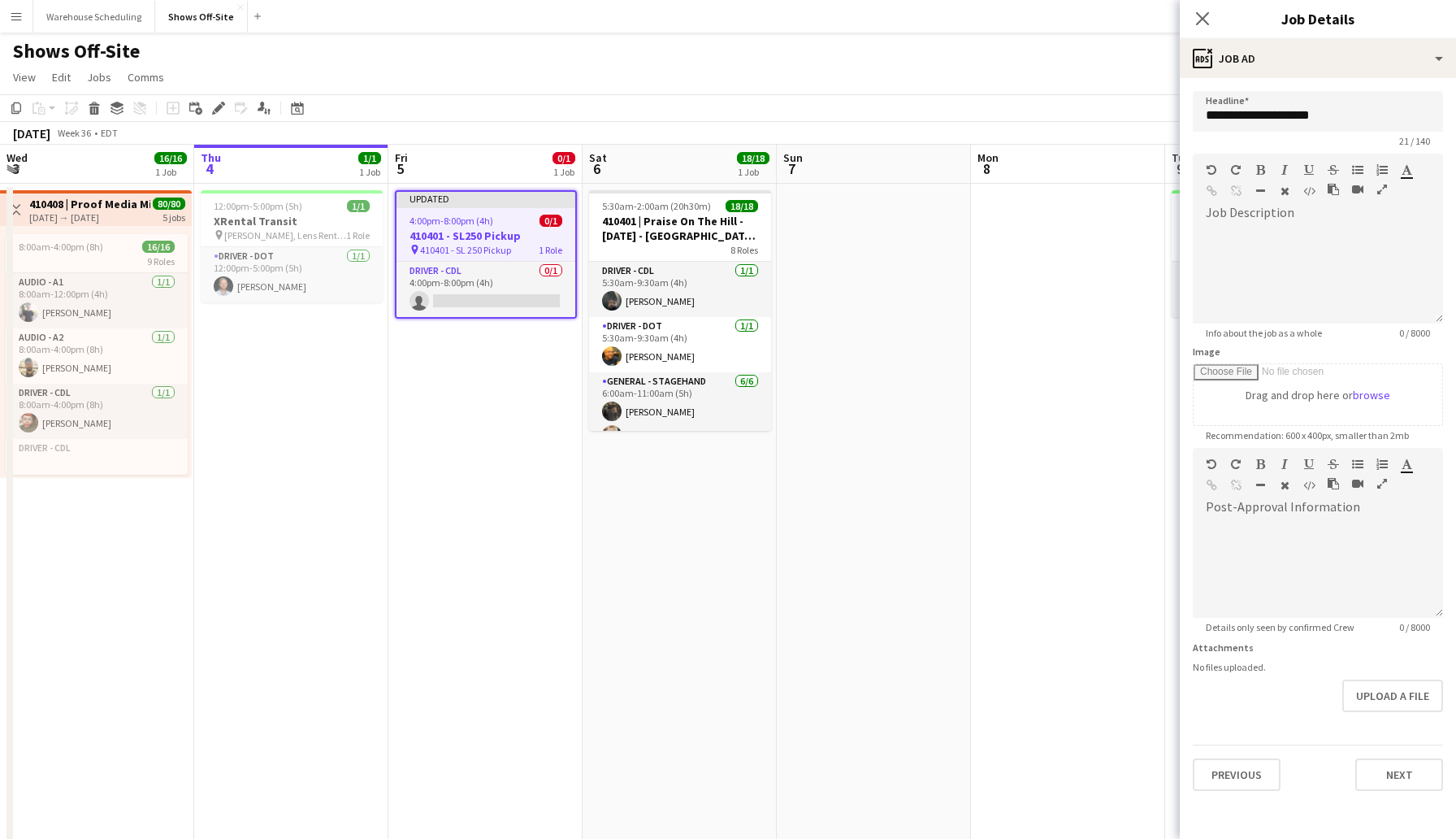
click at [1383, 792] on div "**********" at bounding box center [1318, 440] width 276 height 726
click at [1387, 788] on button "Next" at bounding box center [1399, 775] width 88 height 33
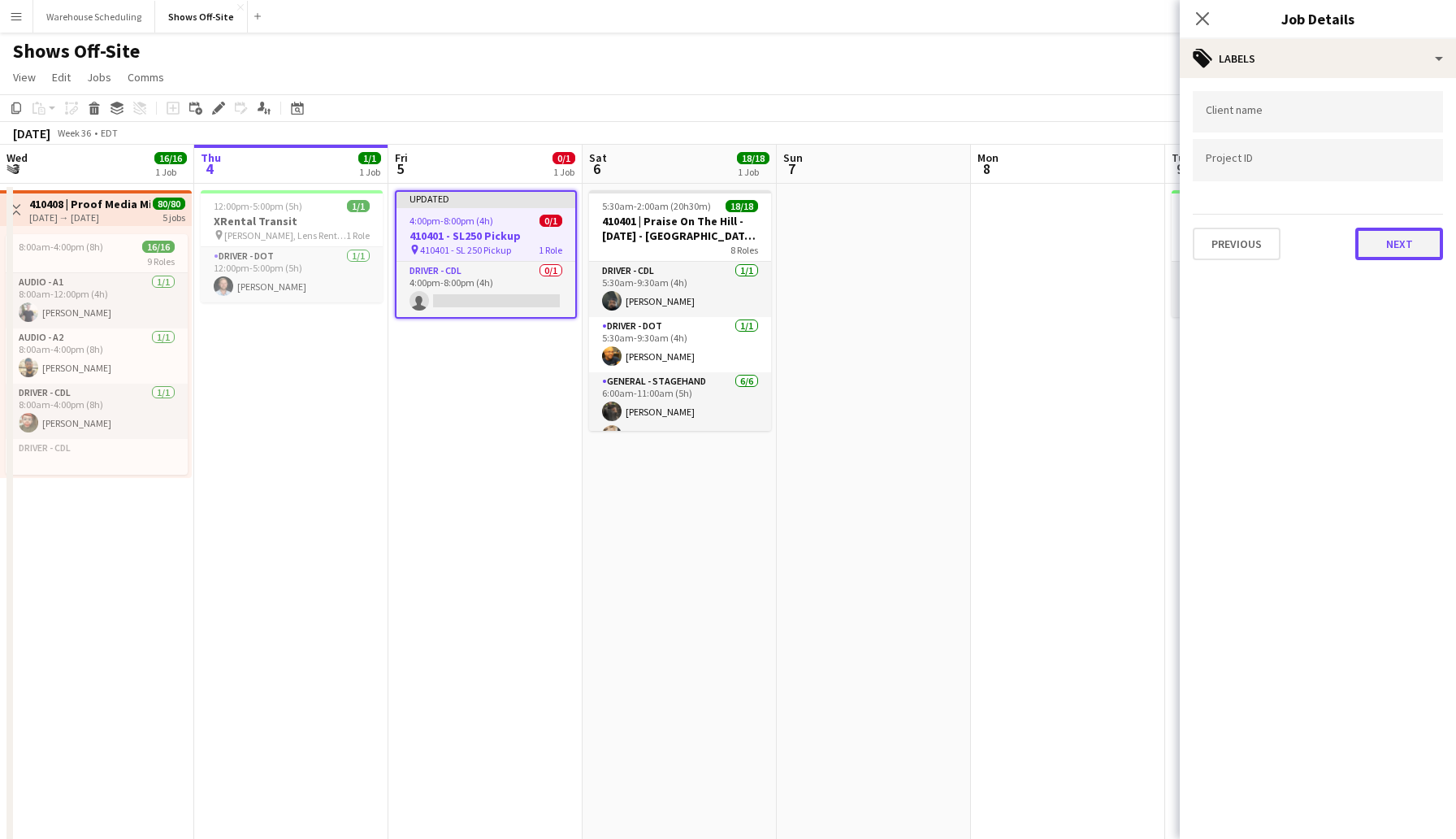
click at [1398, 254] on button "Next" at bounding box center [1399, 244] width 88 height 33
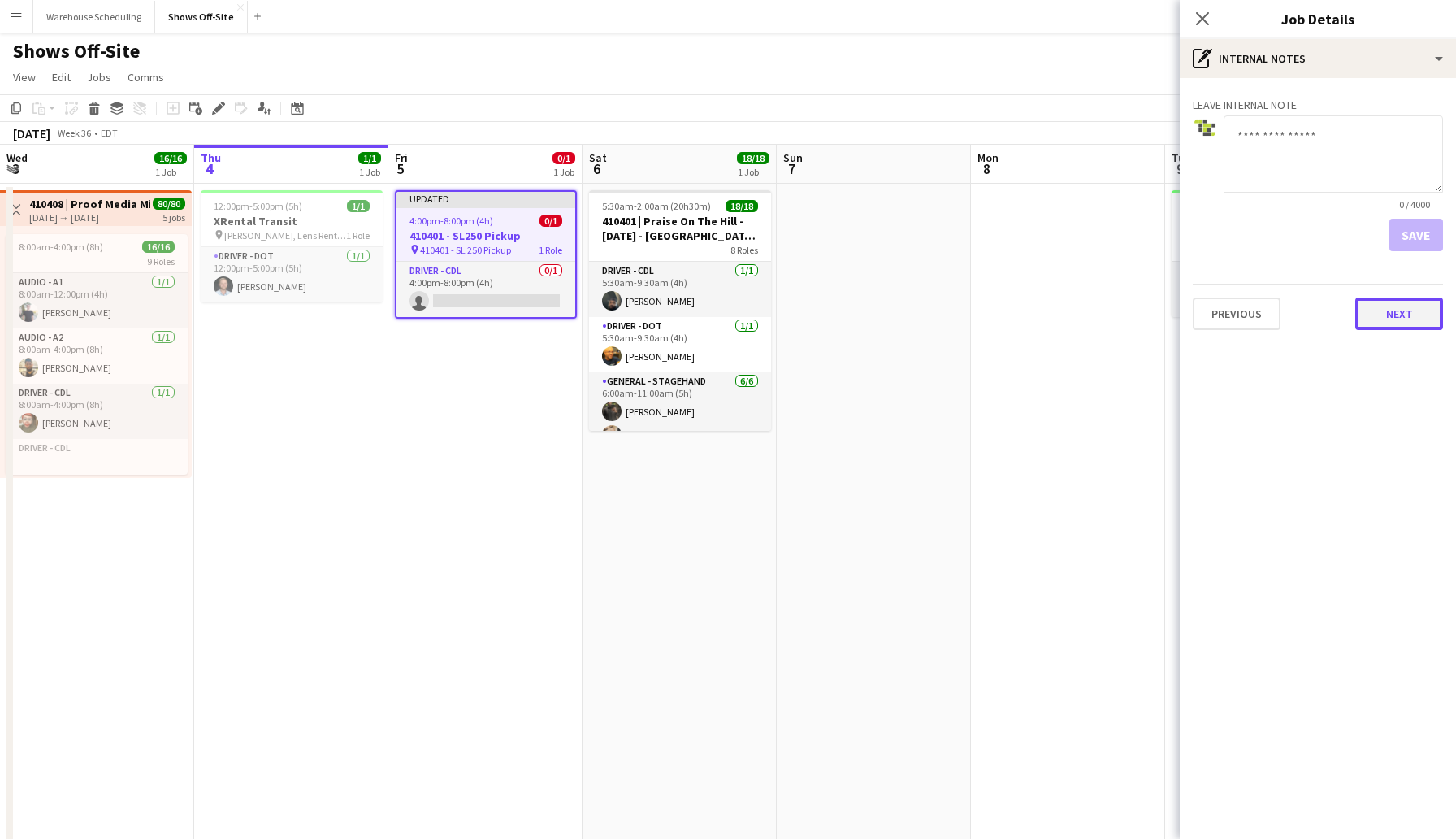
click at [1398, 312] on button "Next" at bounding box center [1399, 314] width 88 height 33
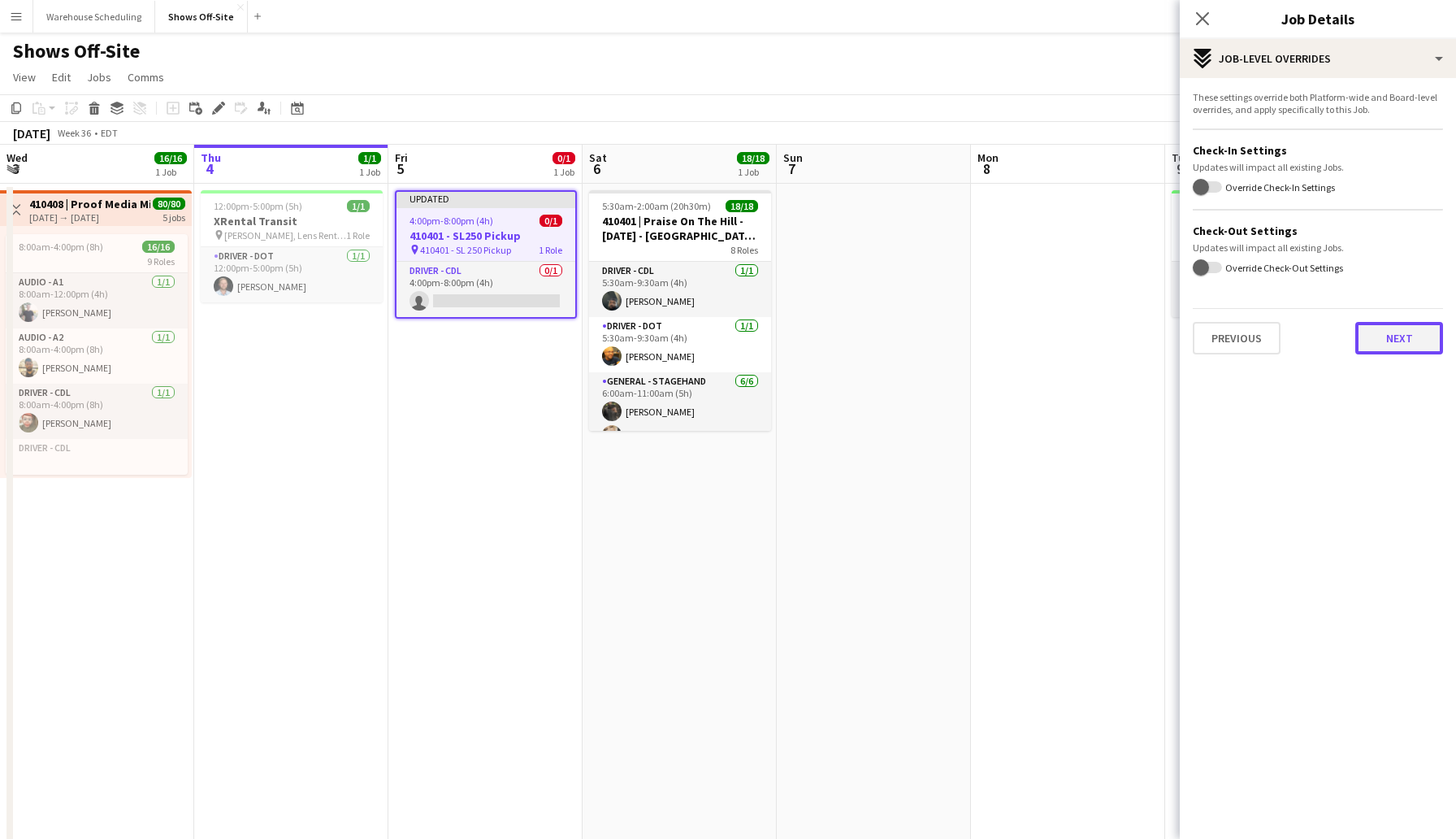
click at [1391, 326] on button "Next" at bounding box center [1399, 338] width 88 height 33
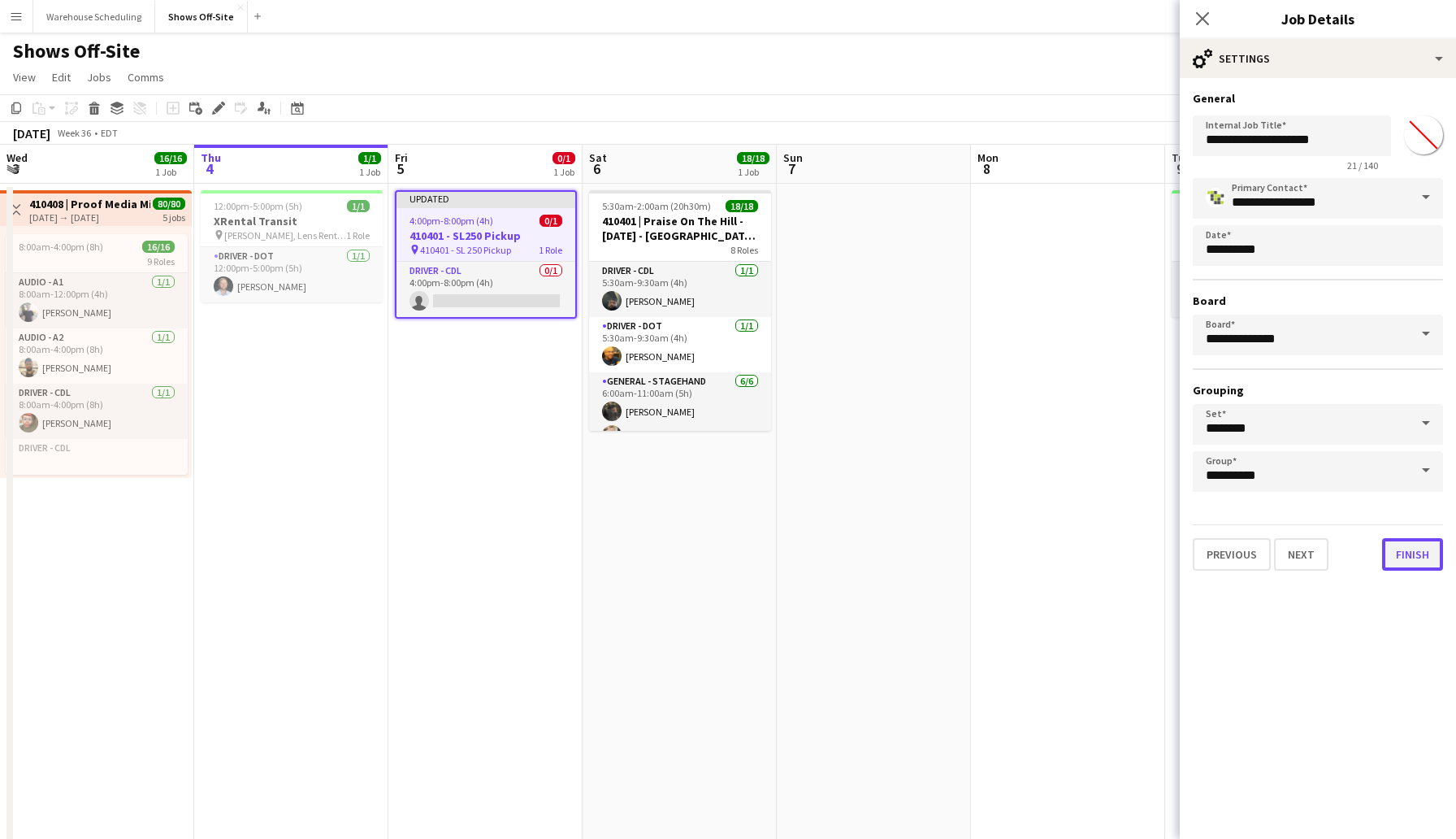
click at [1407, 562] on button "Finish" at bounding box center [1413, 554] width 61 height 33
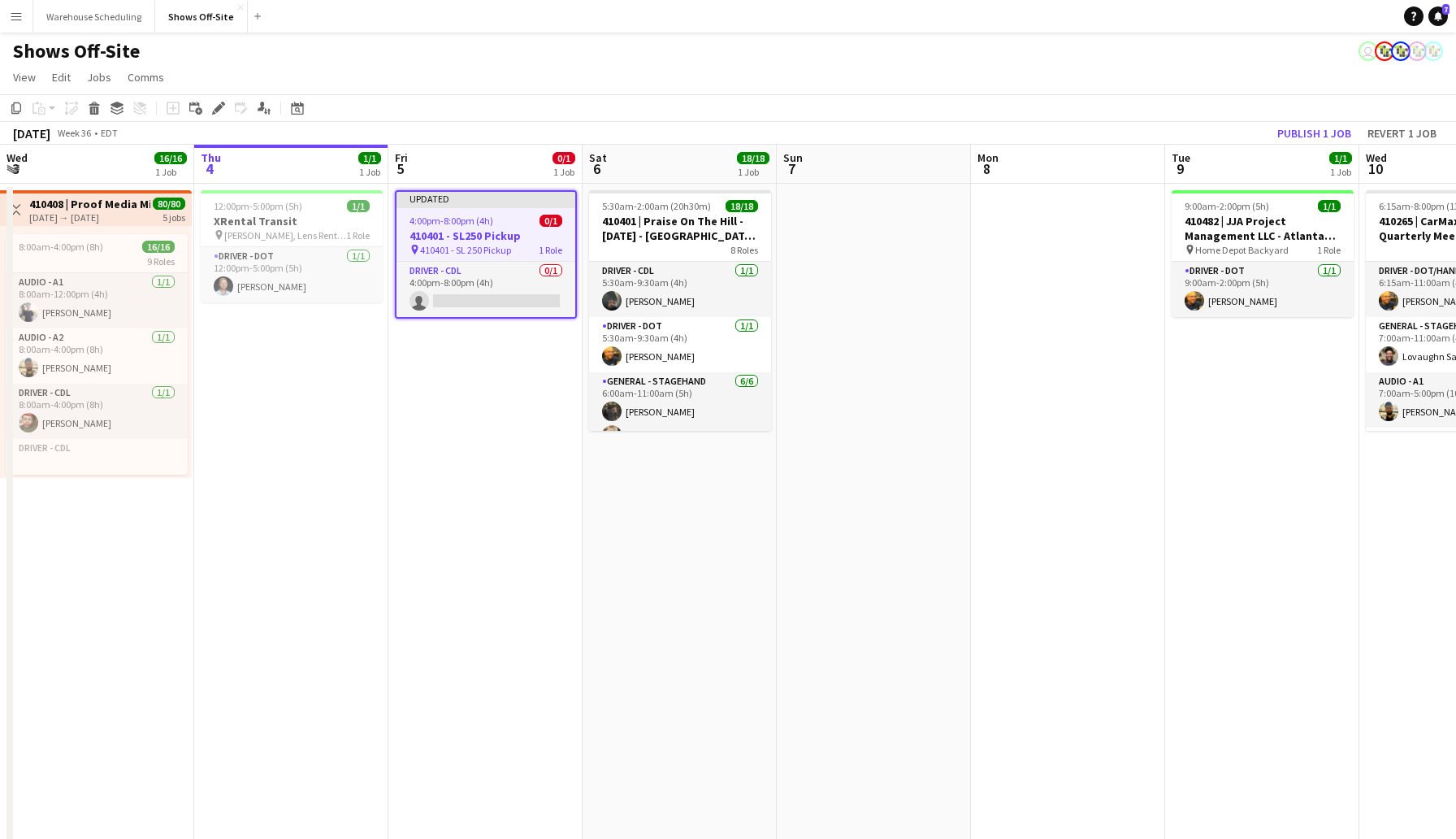
click at [1162, 89] on app-page-menu "View Day view expanded Day view collapsed Month view Date picker Jump to [DATE]…" at bounding box center [728, 79] width 1456 height 31
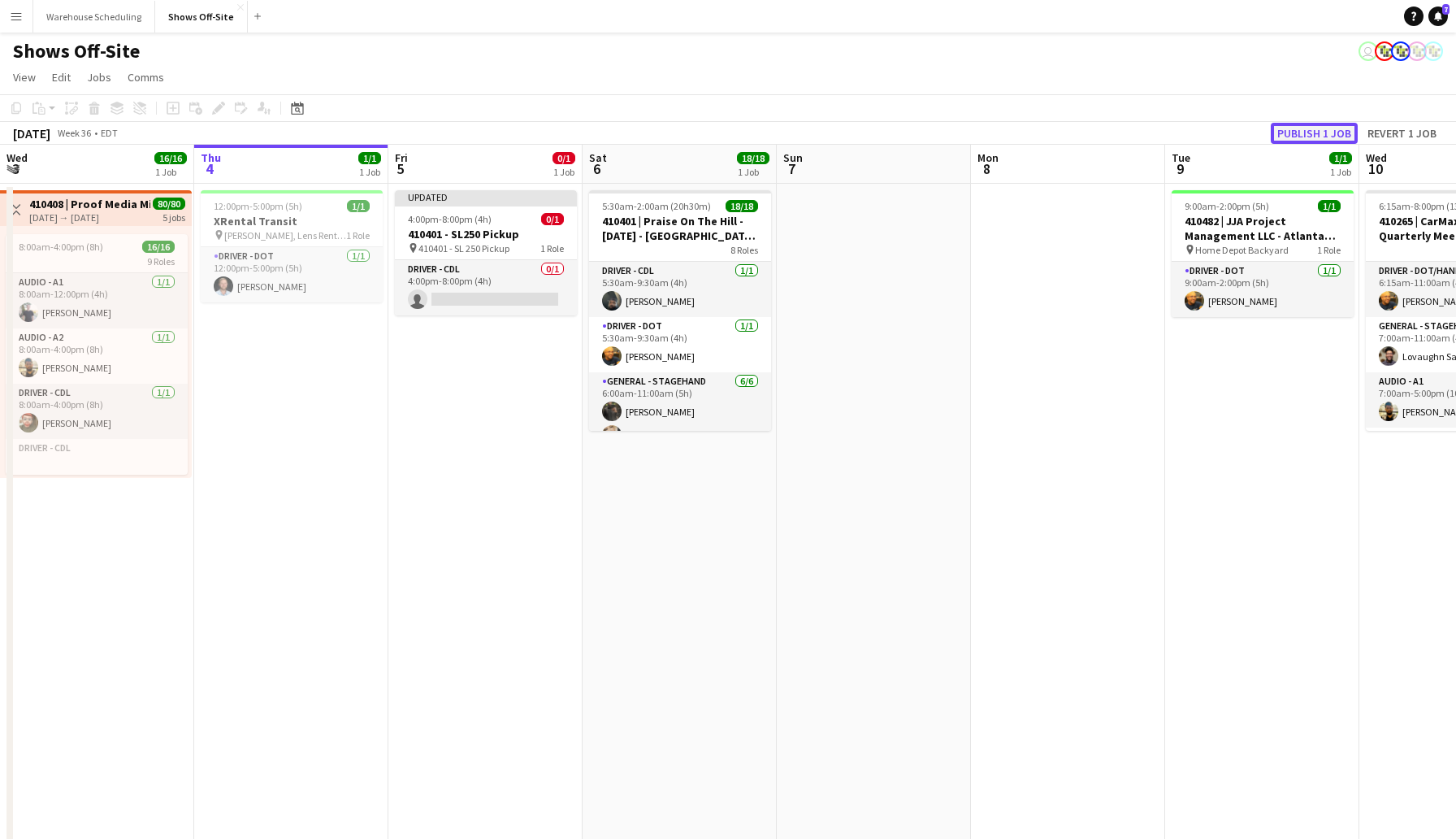
click at [1296, 130] on button "Publish 1 job" at bounding box center [1314, 133] width 87 height 21
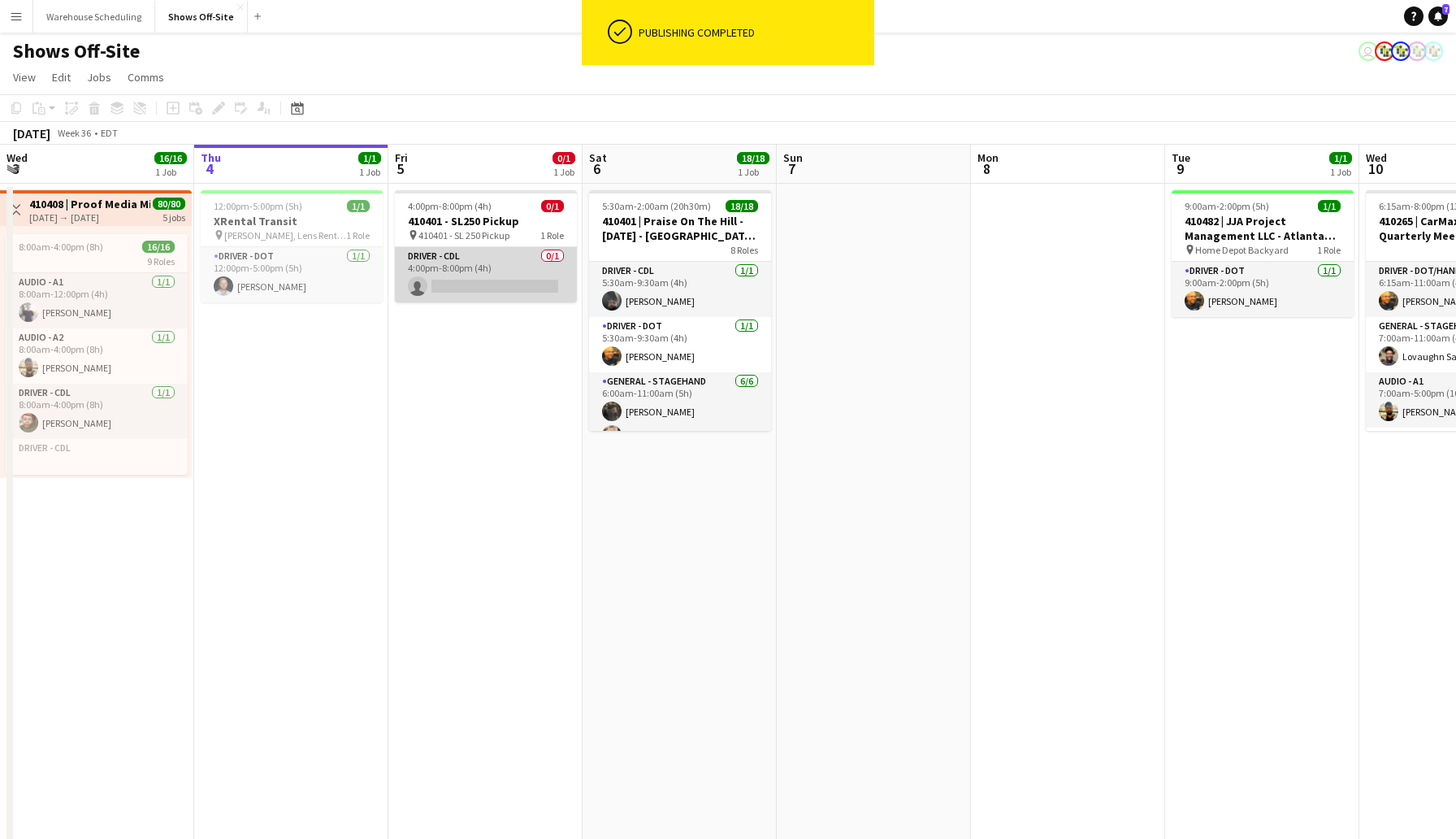
click at [457, 269] on app-card-role "Driver - CDL 0/1 4:00pm-8:00pm (4h) single-neutral-actions" at bounding box center [486, 275] width 182 height 56
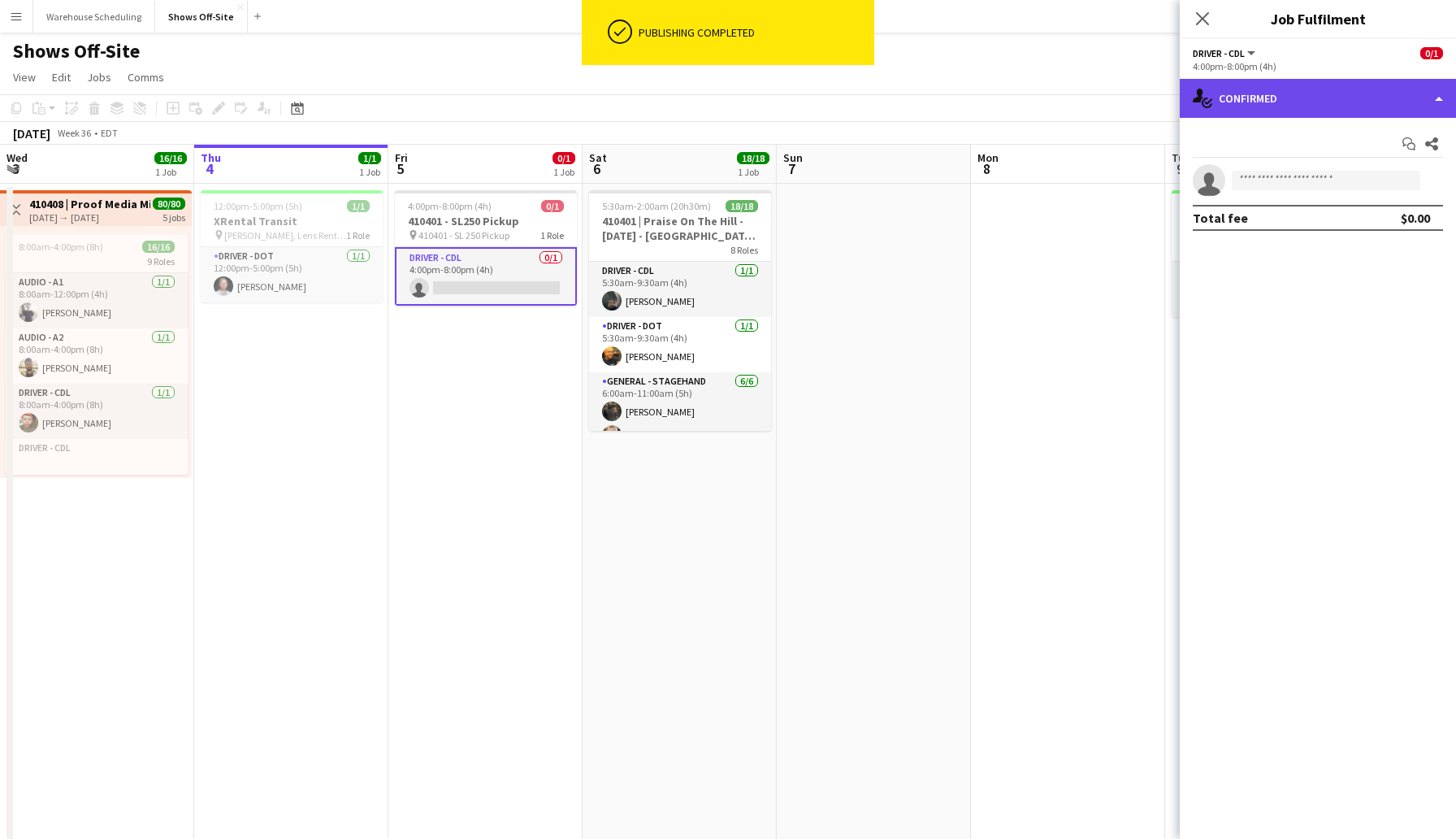
click at [1321, 85] on div "single-neutral-actions-check-2 Confirmed" at bounding box center [1318, 98] width 276 height 39
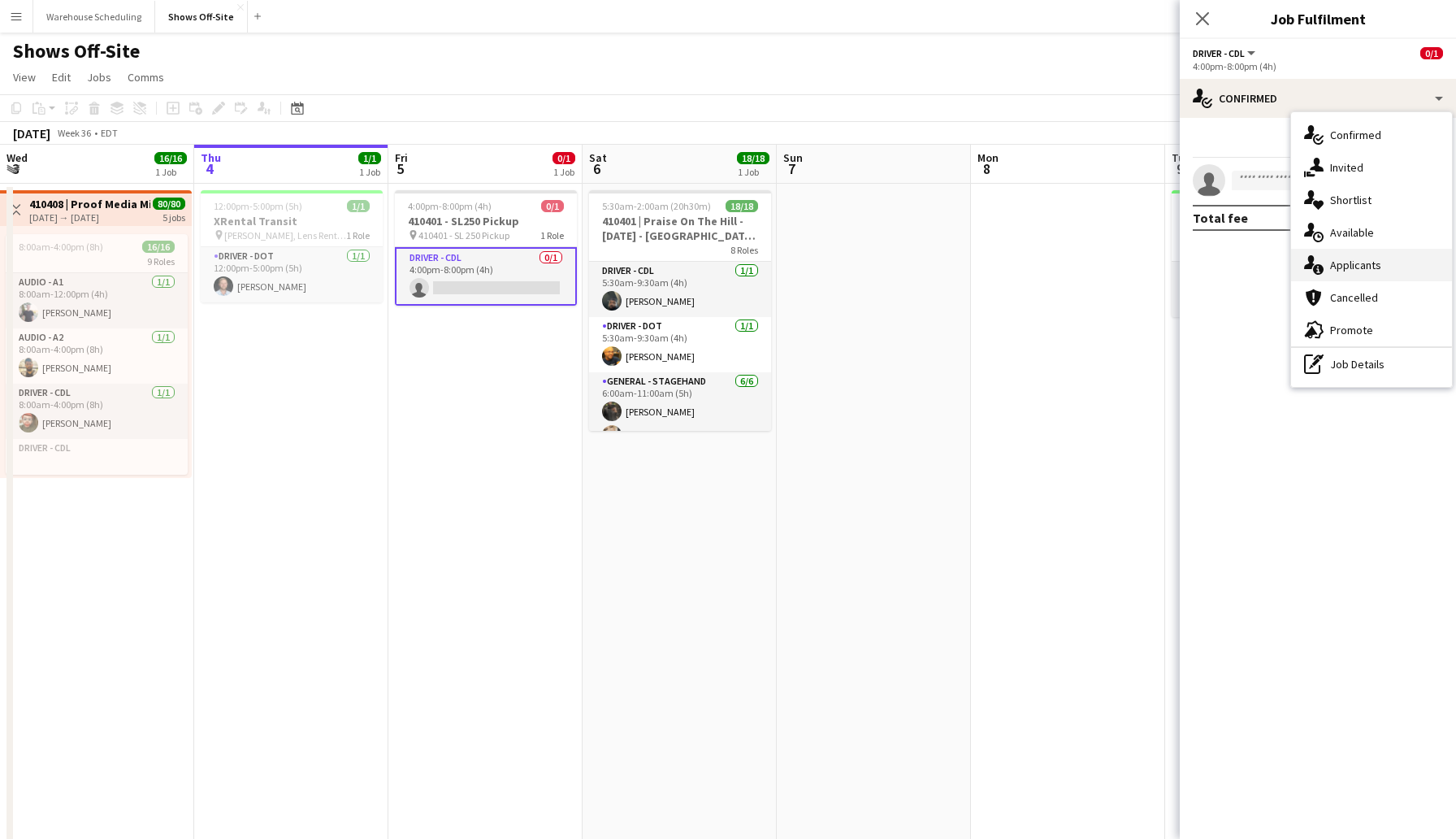
click at [1343, 259] on span "Applicants" at bounding box center [1355, 265] width 51 height 14
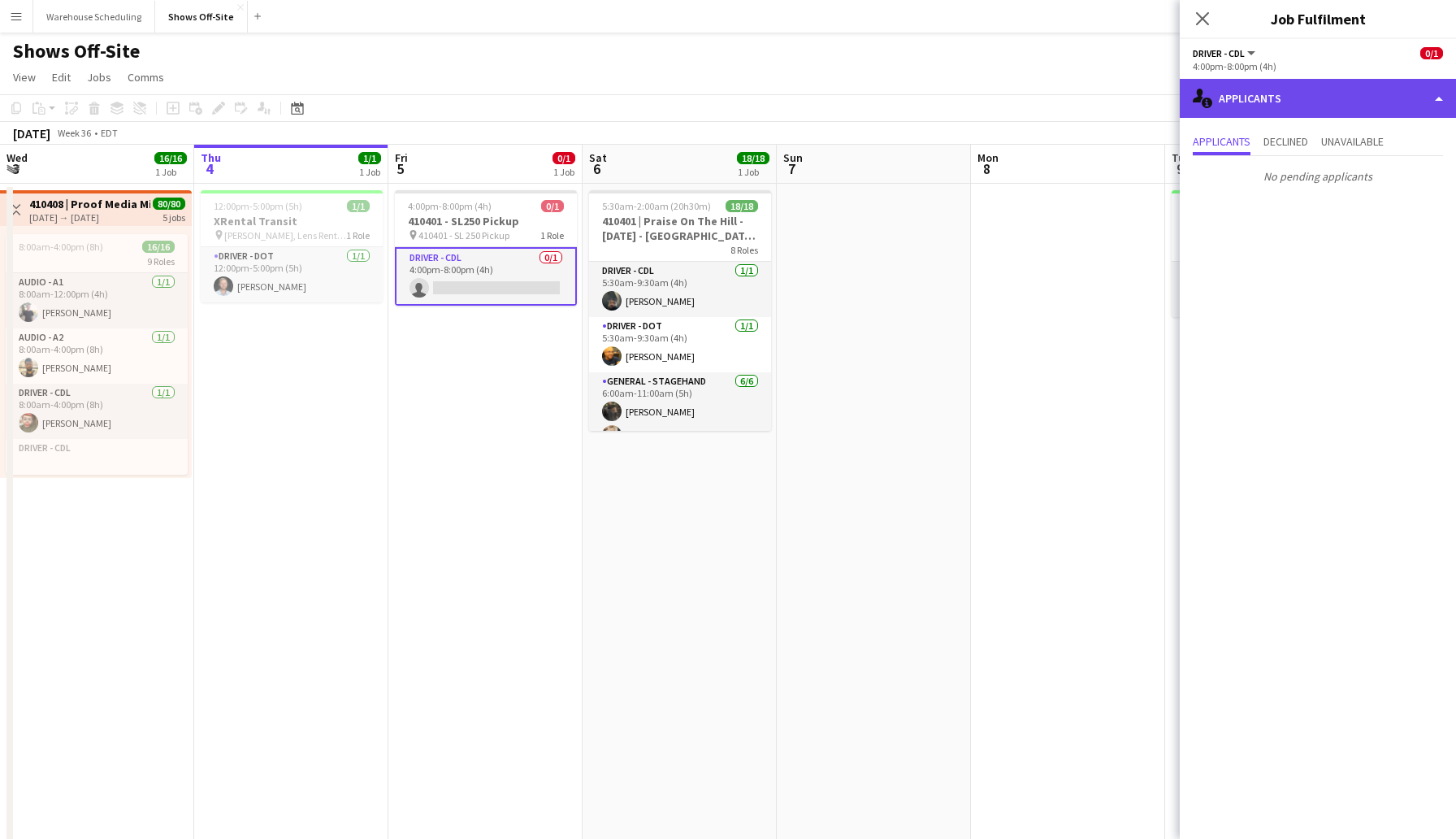
click at [1326, 110] on div "single-neutral-actions-information Applicants" at bounding box center [1318, 98] width 276 height 39
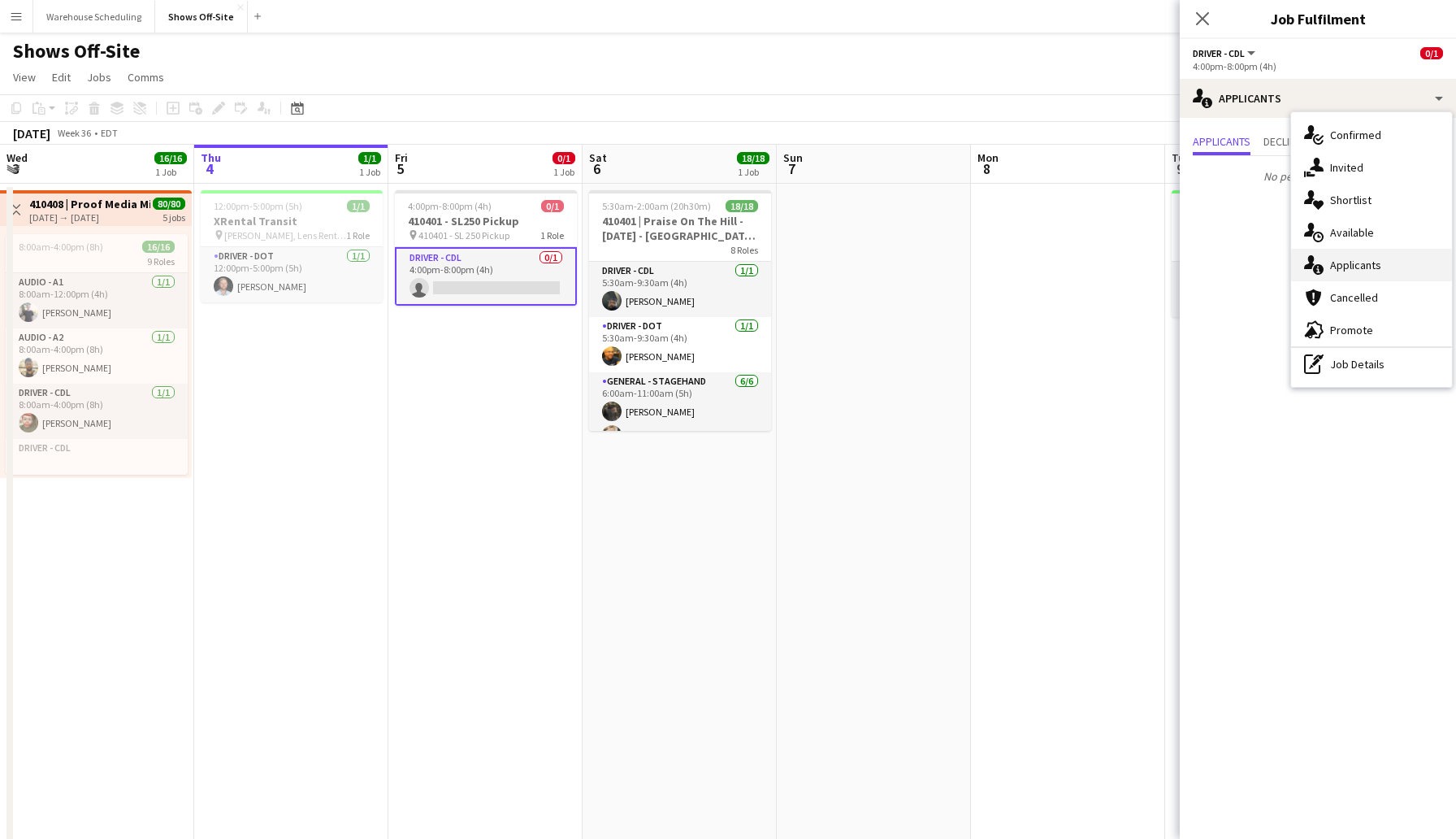
click at [1332, 271] on span "Applicants" at bounding box center [1355, 265] width 51 height 14
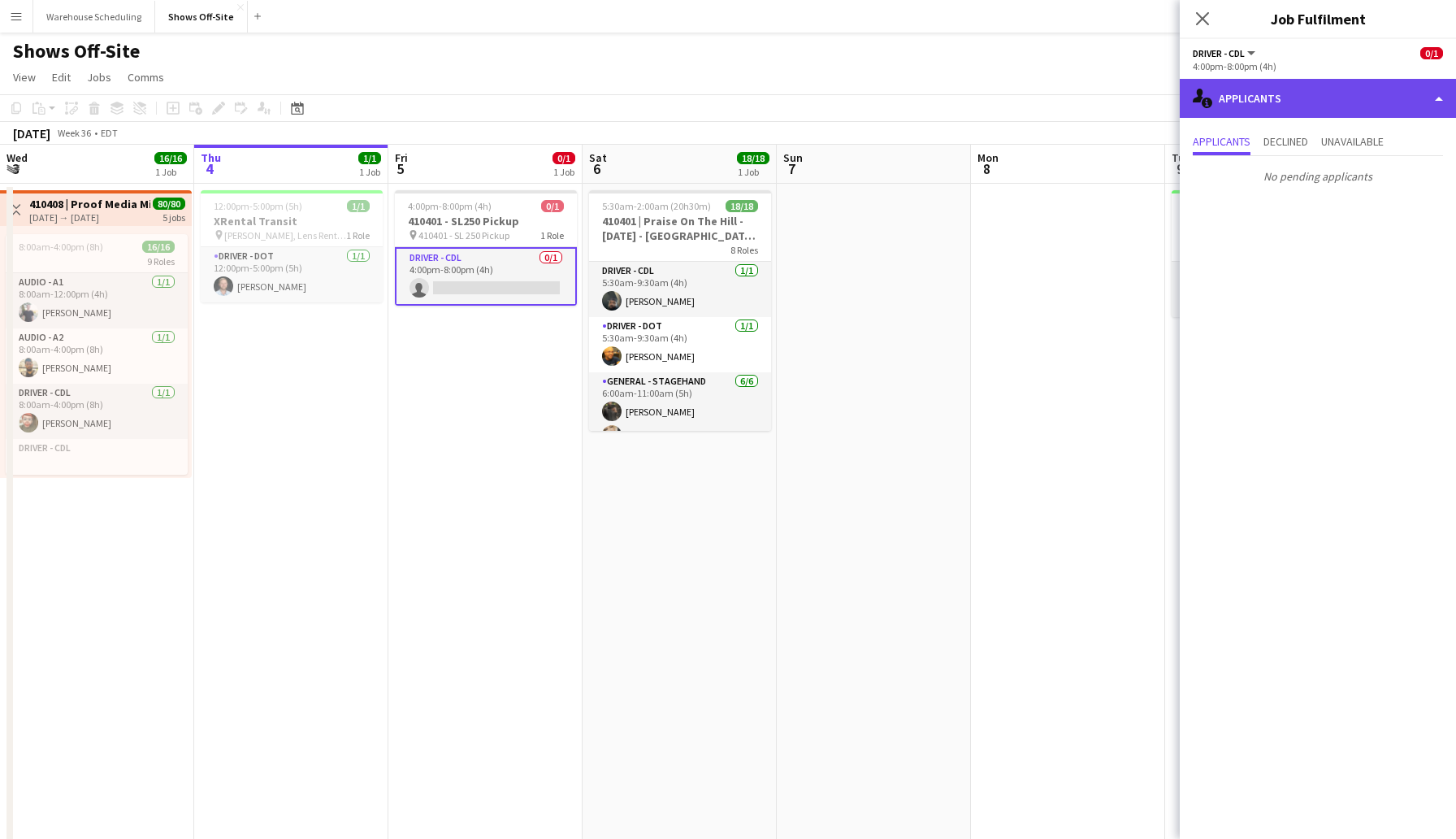
click at [1286, 89] on div "single-neutral-actions-information Applicants" at bounding box center [1318, 98] width 276 height 39
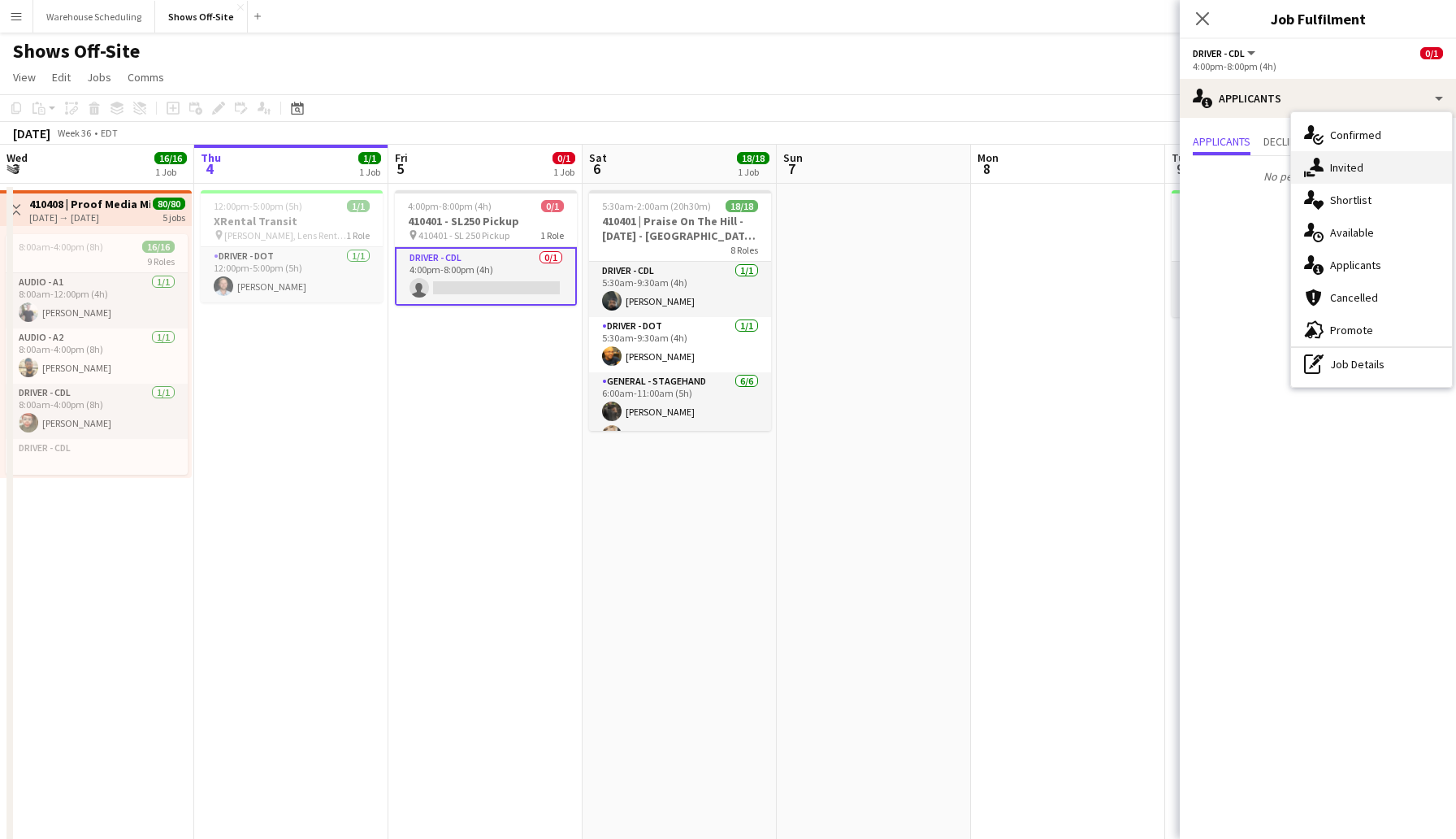
click at [1360, 173] on span "Invited" at bounding box center [1347, 167] width 34 height 14
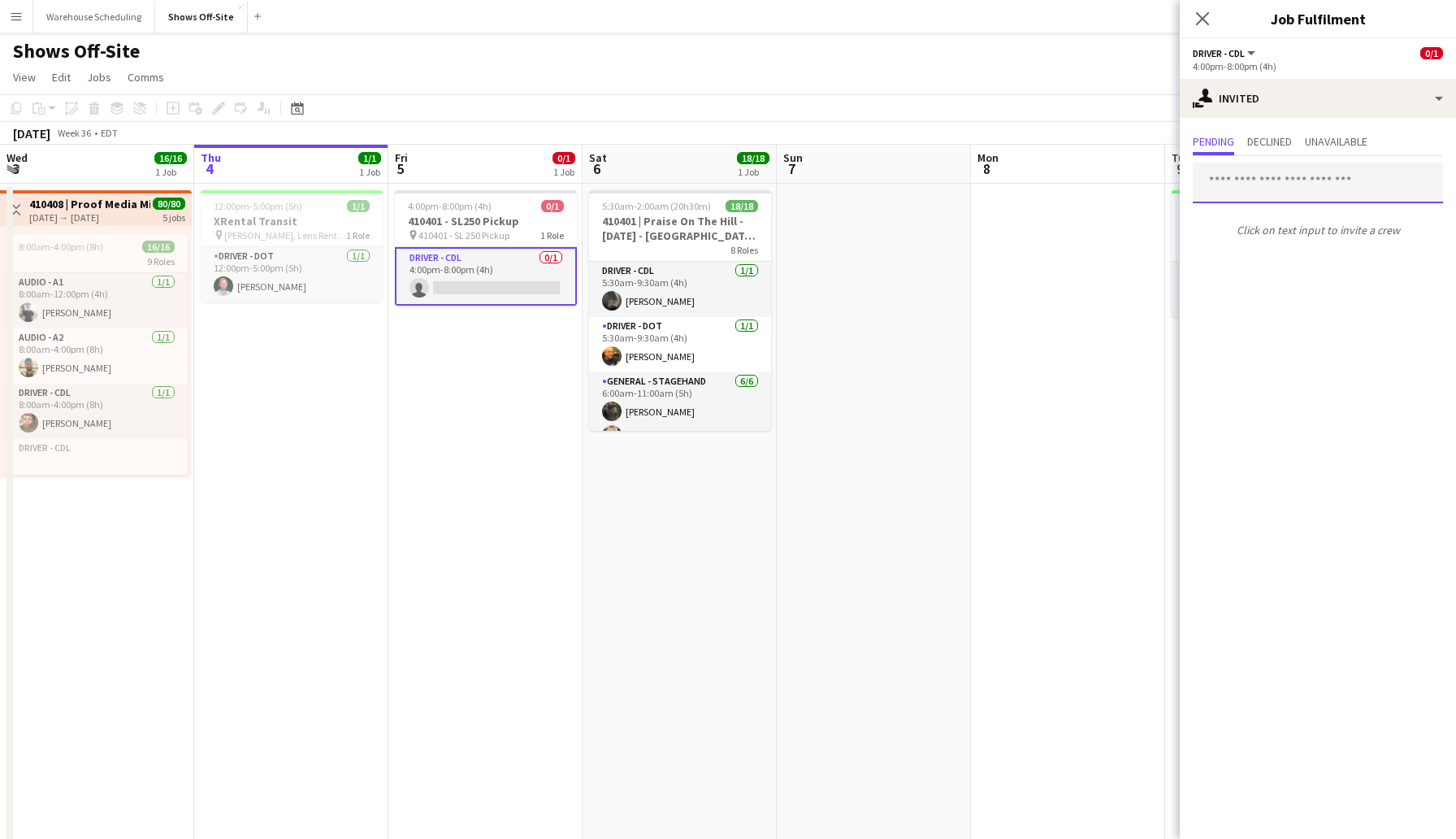
click at [1258, 179] on input "text" at bounding box center [1318, 183] width 250 height 40
type input "*****"
click at [1275, 224] on span "[PERSON_NAME] Active" at bounding box center [1318, 223] width 224 height 13
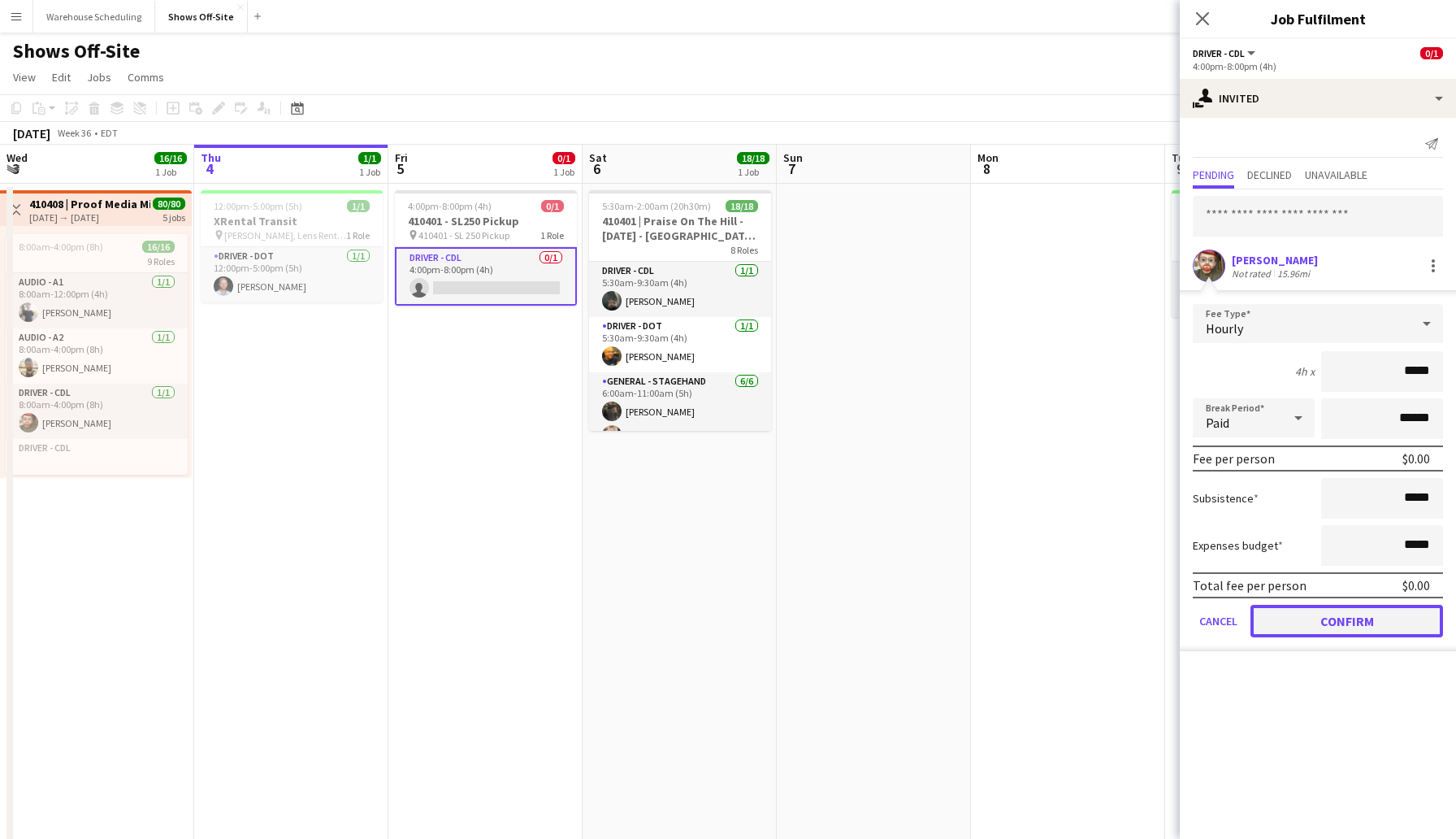
click at [1341, 631] on button "Confirm" at bounding box center [1347, 621] width 193 height 33
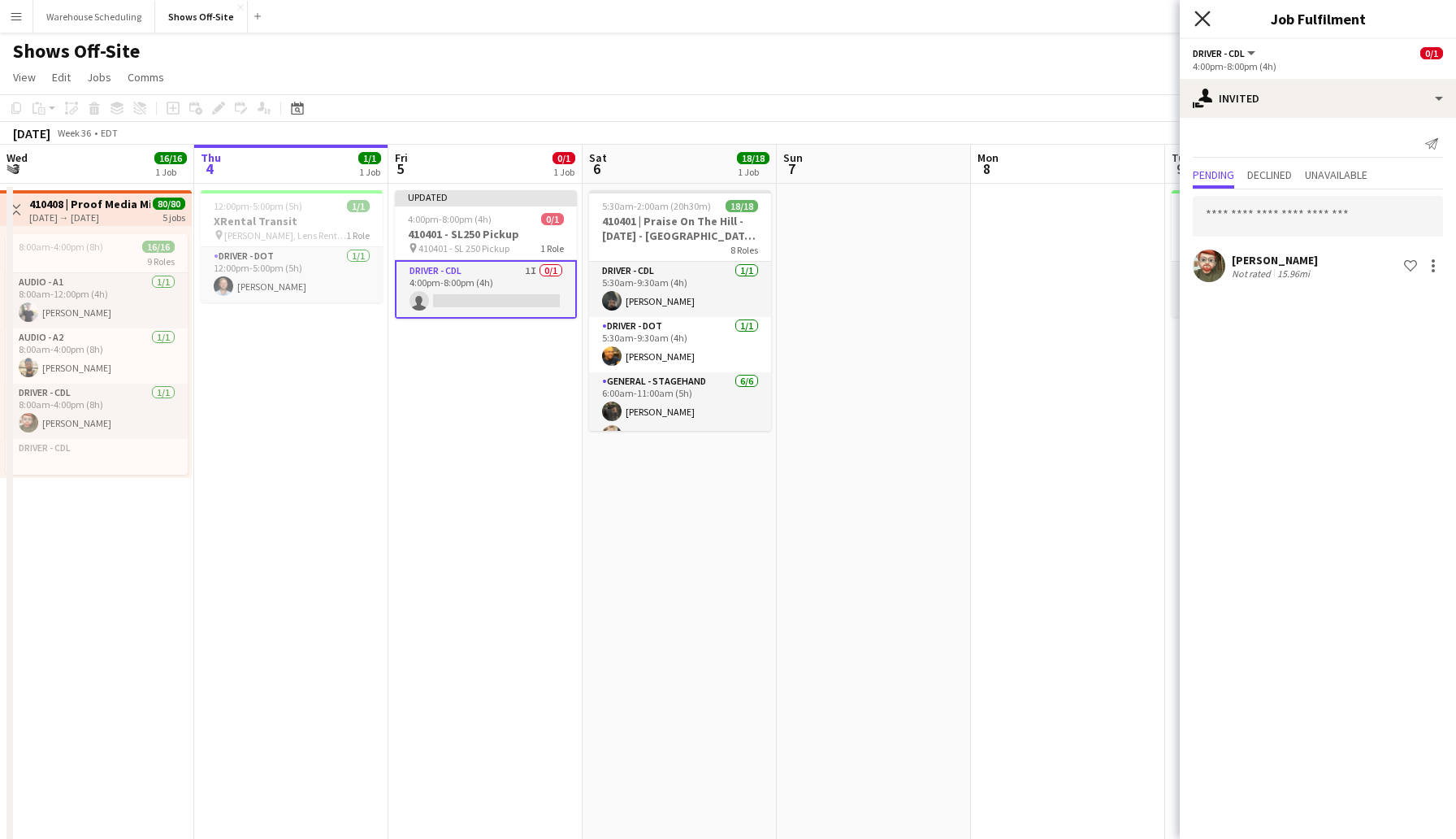
click at [1210, 22] on icon "Close pop-in" at bounding box center [1202, 18] width 15 height 15
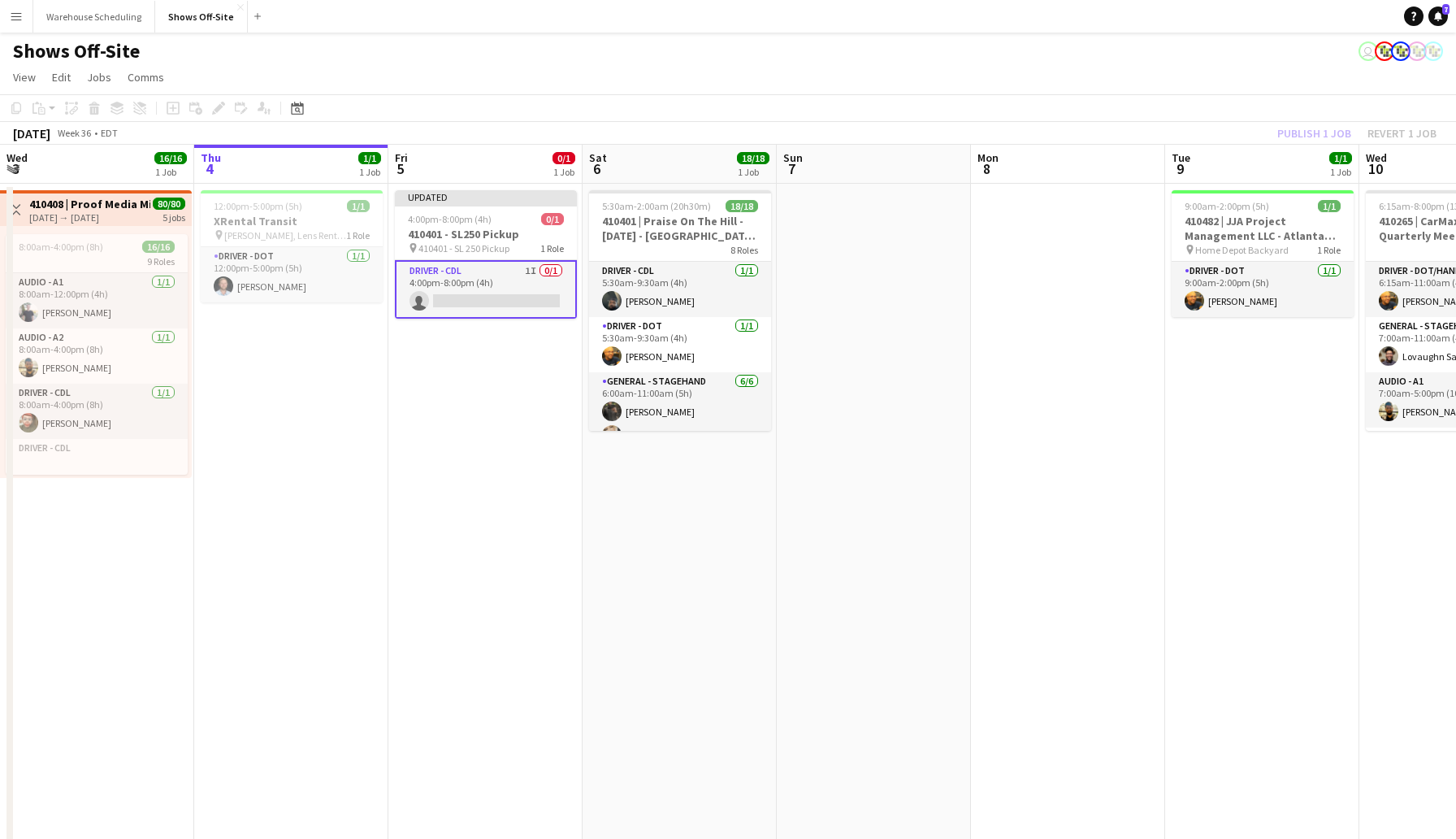
click at [1233, 90] on app-page-menu "View Day view expanded Day view collapsed Month view Date picker Jump to [DATE]…" at bounding box center [728, 79] width 1456 height 31
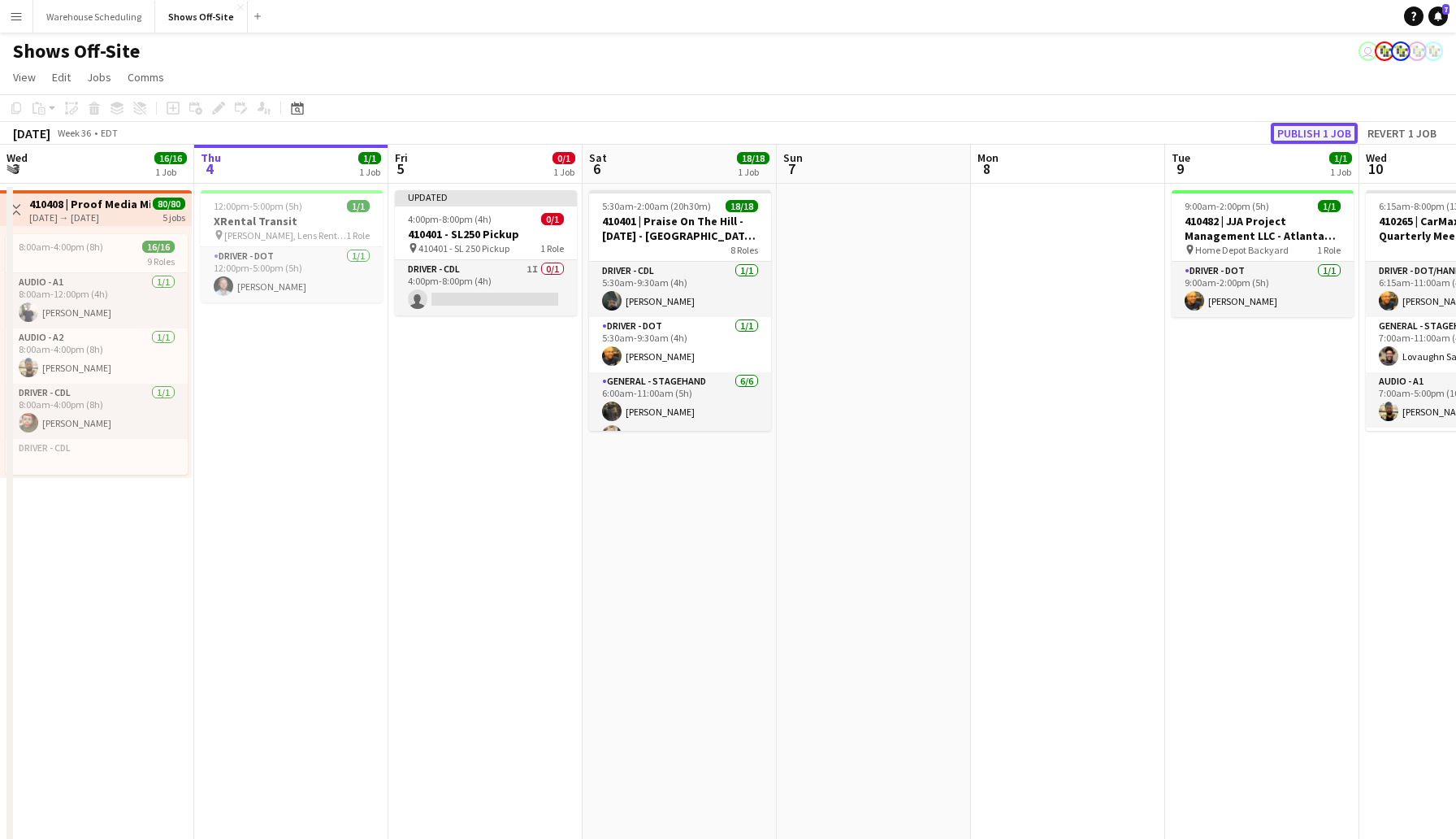
click at [1325, 128] on button "Publish 1 job" at bounding box center [1314, 133] width 87 height 21
